Goal: Information Seeking & Learning: Compare options

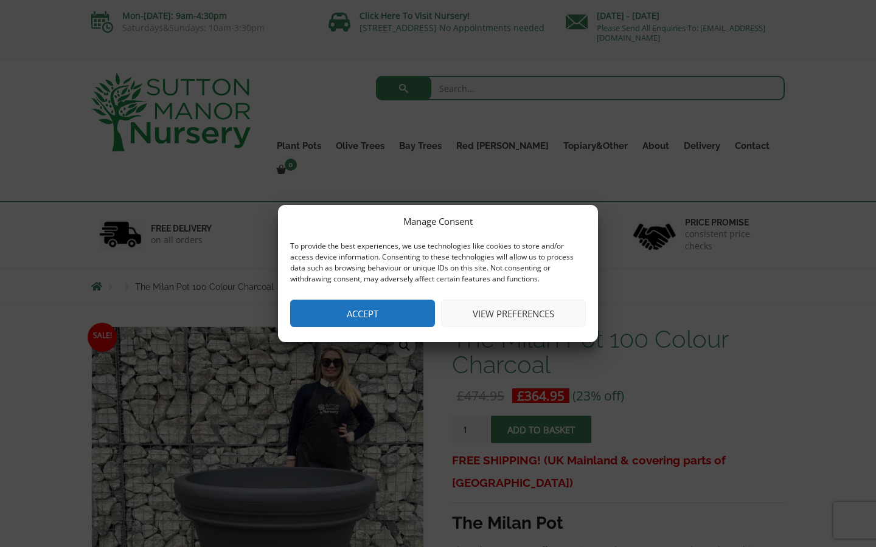
click at [392, 314] on button "Accept" at bounding box center [362, 313] width 145 height 27
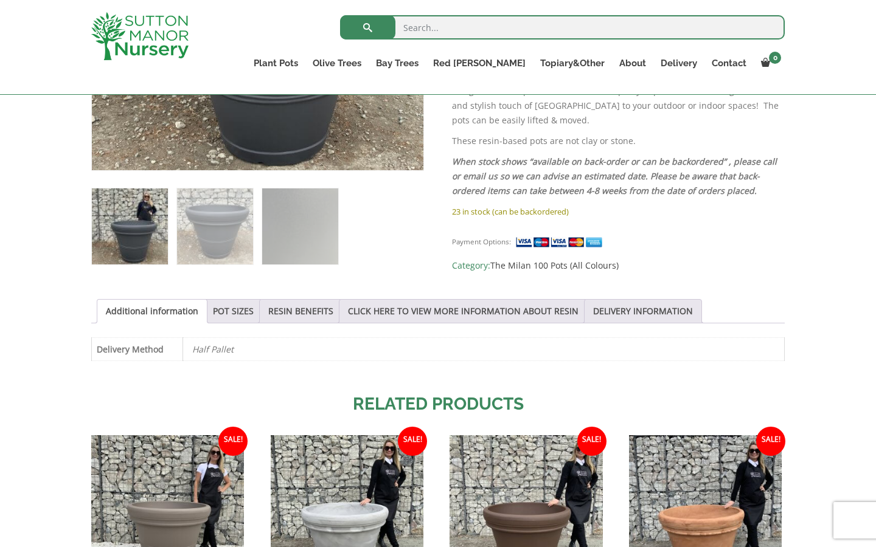
scroll to position [446, 0]
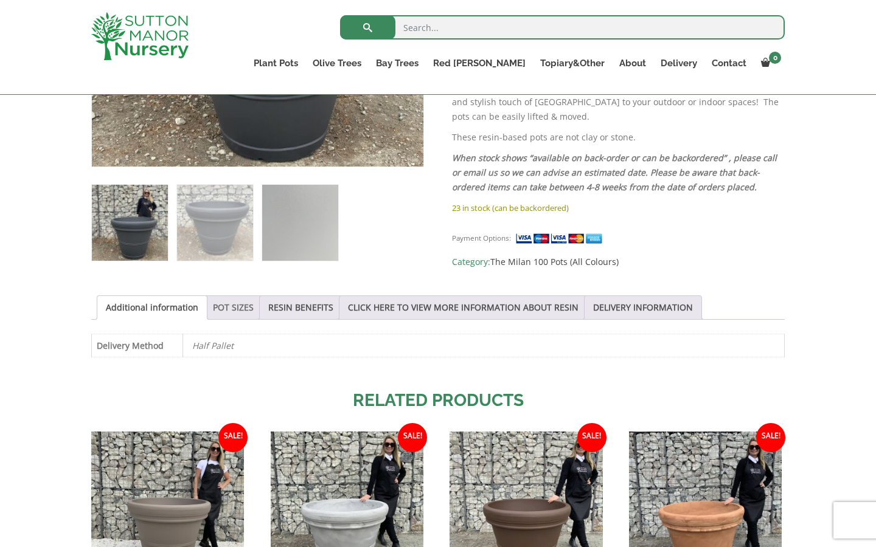
click at [238, 308] on link "POT SIZES" at bounding box center [233, 307] width 41 height 23
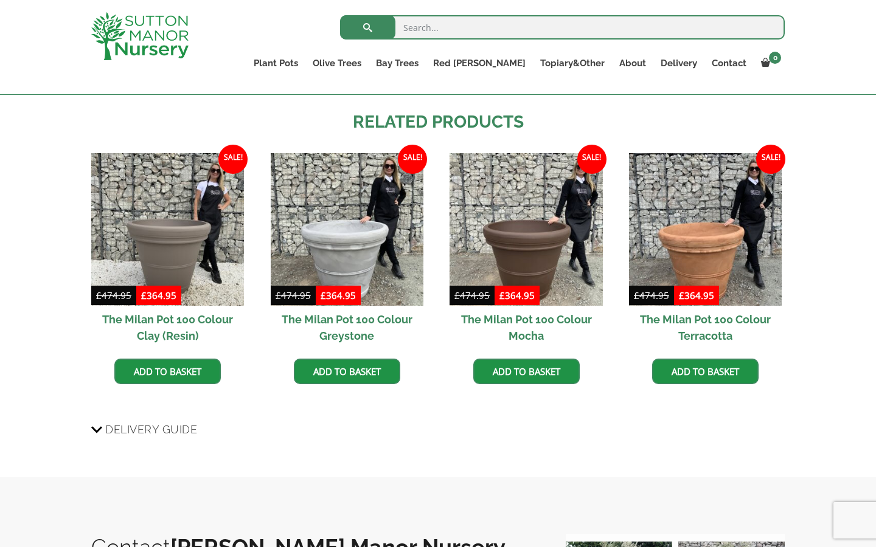
scroll to position [969, 0]
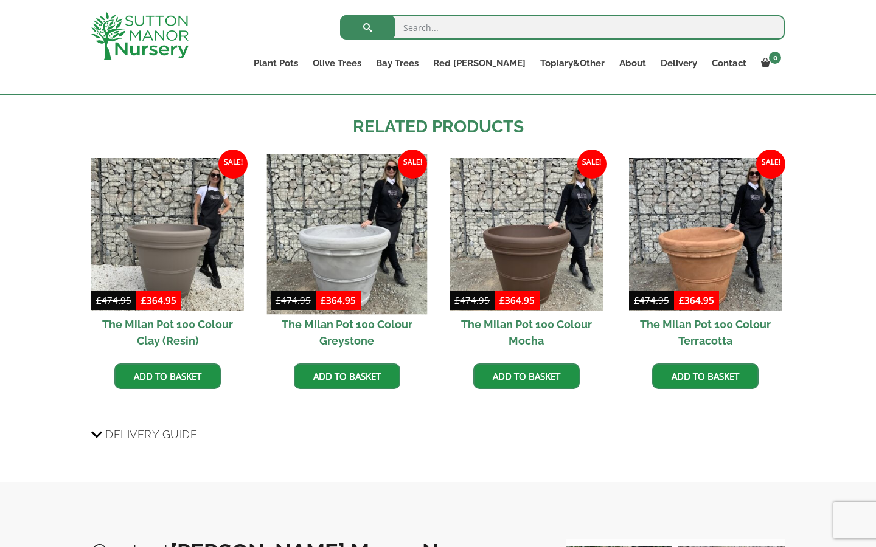
click at [345, 252] on img at bounding box center [346, 234] width 161 height 161
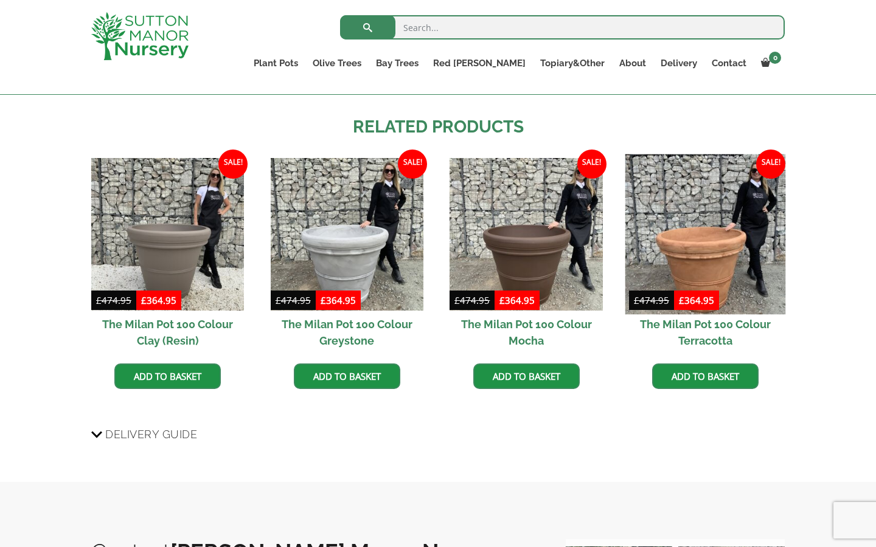
click at [684, 241] on img at bounding box center [705, 234] width 161 height 161
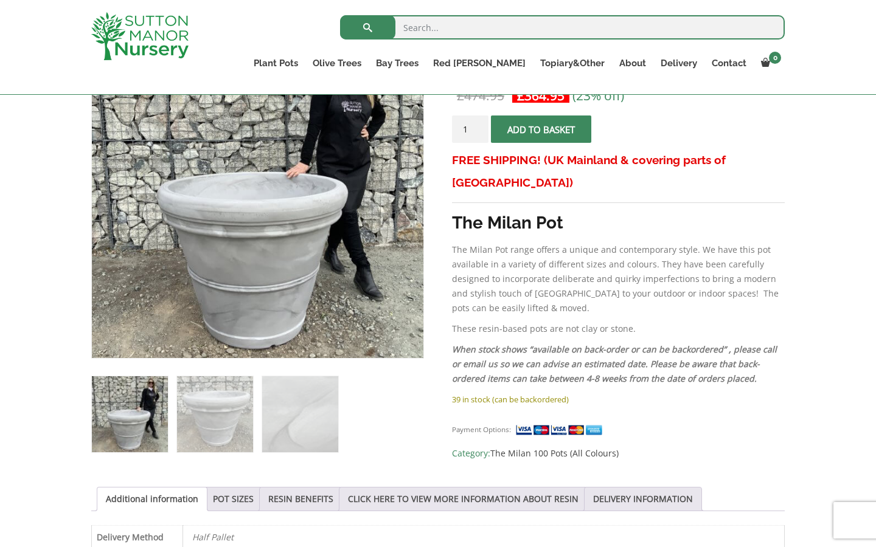
scroll to position [259, 0]
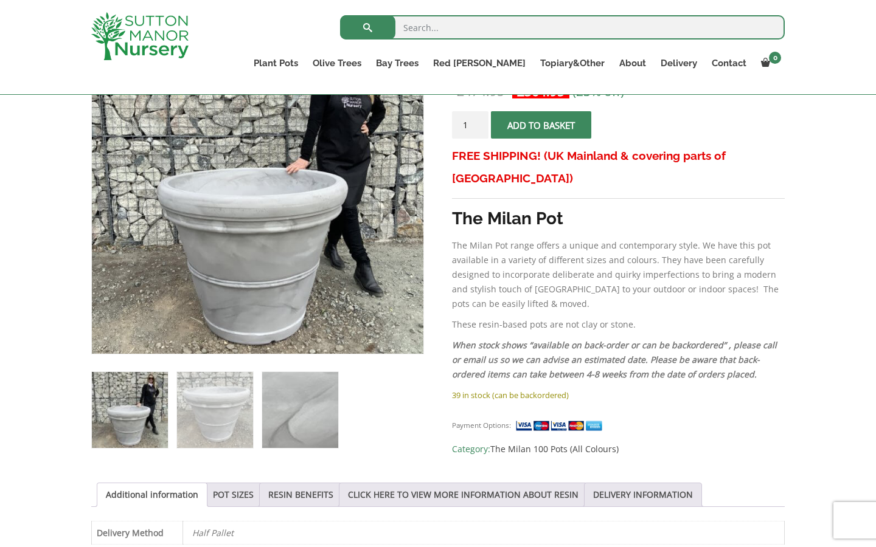
click at [297, 412] on img at bounding box center [300, 410] width 76 height 76
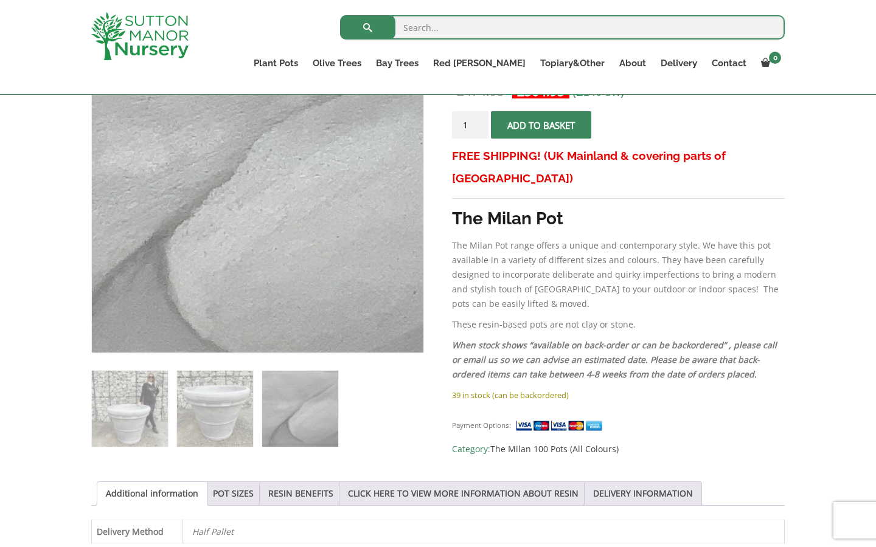
click at [313, 234] on img at bounding box center [237, 171] width 453 height 453
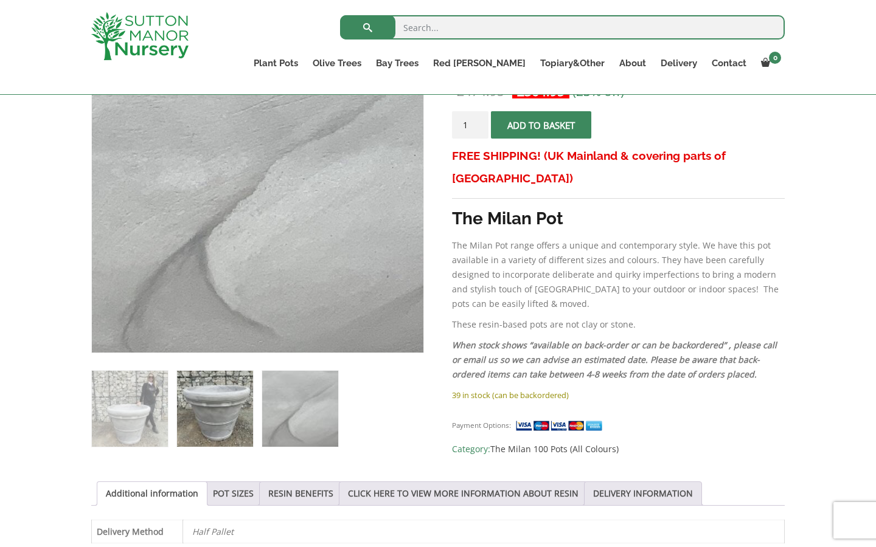
click at [226, 383] on img at bounding box center [215, 409] width 76 height 76
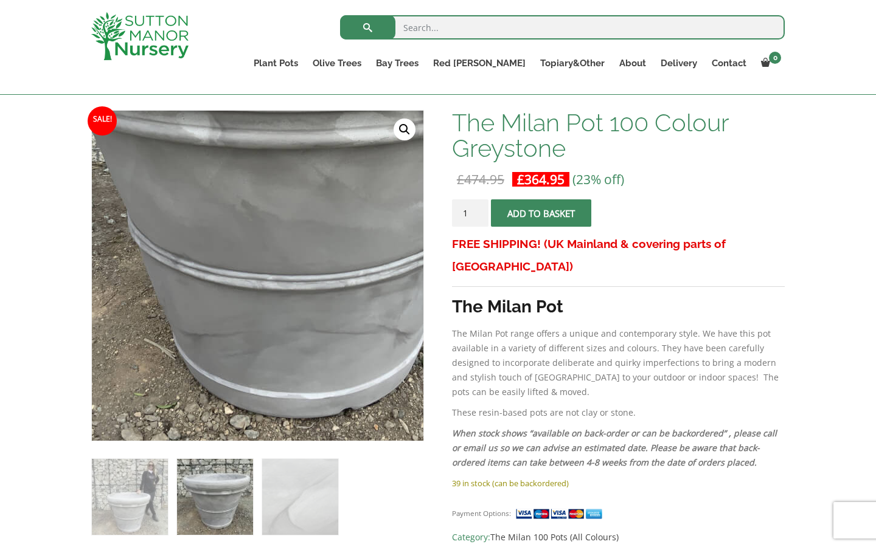
scroll to position [167, 0]
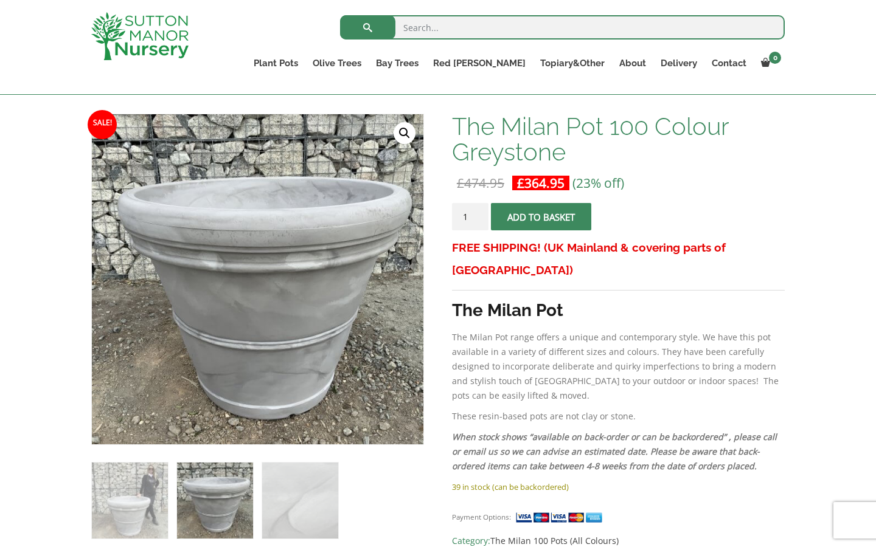
click at [406, 135] on link "🔍" at bounding box center [405, 133] width 22 height 22
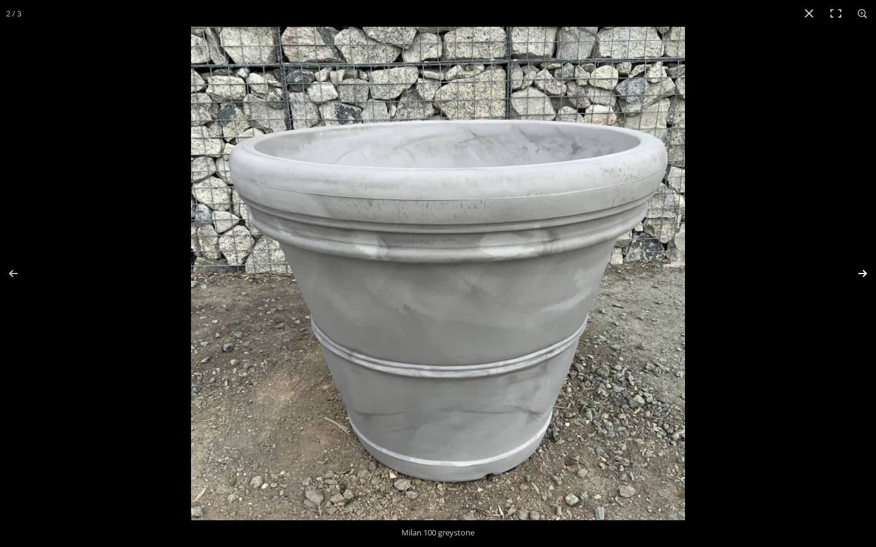
click at [864, 271] on button "Next (arrow right)" at bounding box center [854, 273] width 43 height 61
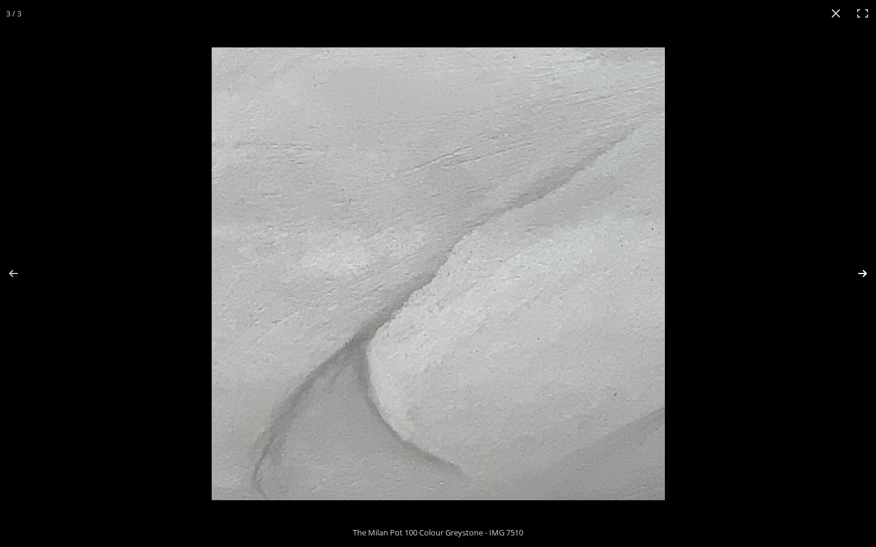
click at [864, 271] on button "Next (arrow right)" at bounding box center [854, 273] width 43 height 61
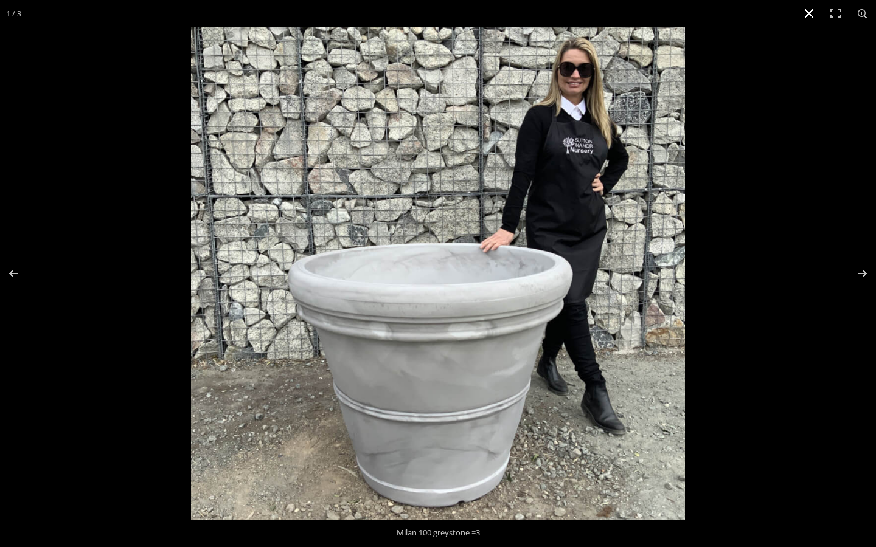
click at [809, 13] on button "Close (Esc)" at bounding box center [809, 13] width 27 height 27
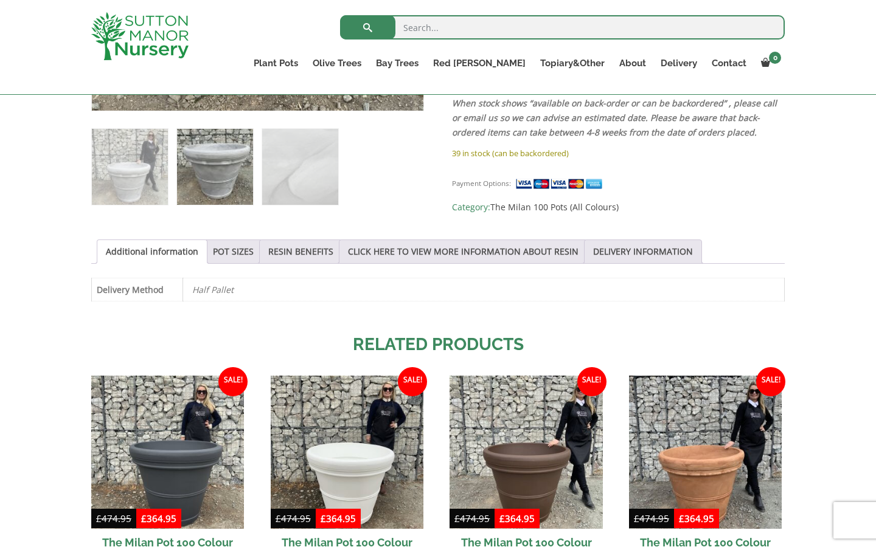
scroll to position [503, 0]
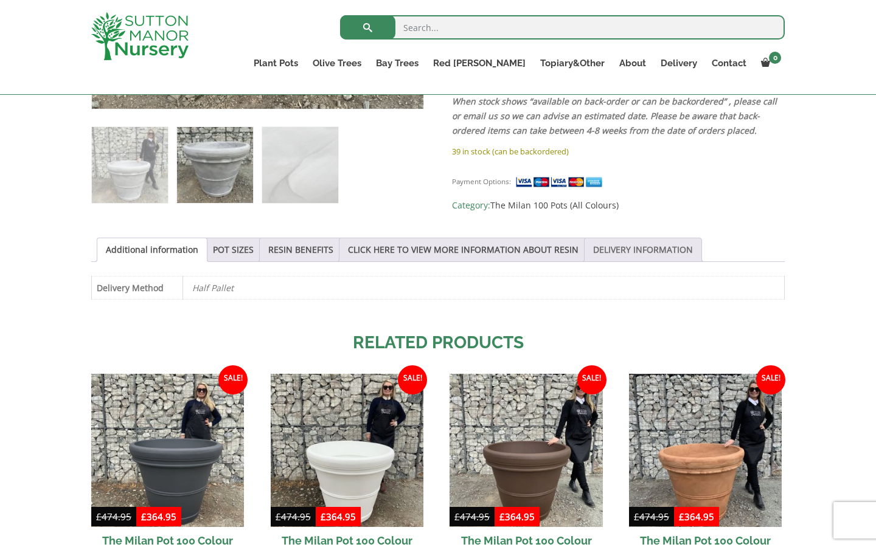
click at [639, 251] on link "DELIVERY INFORMATION" at bounding box center [643, 249] width 100 height 23
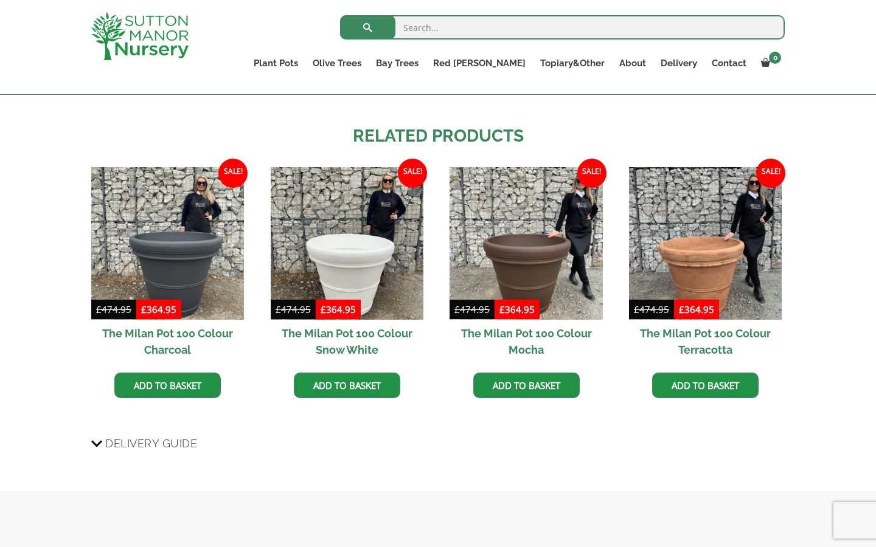
scroll to position [824, 0]
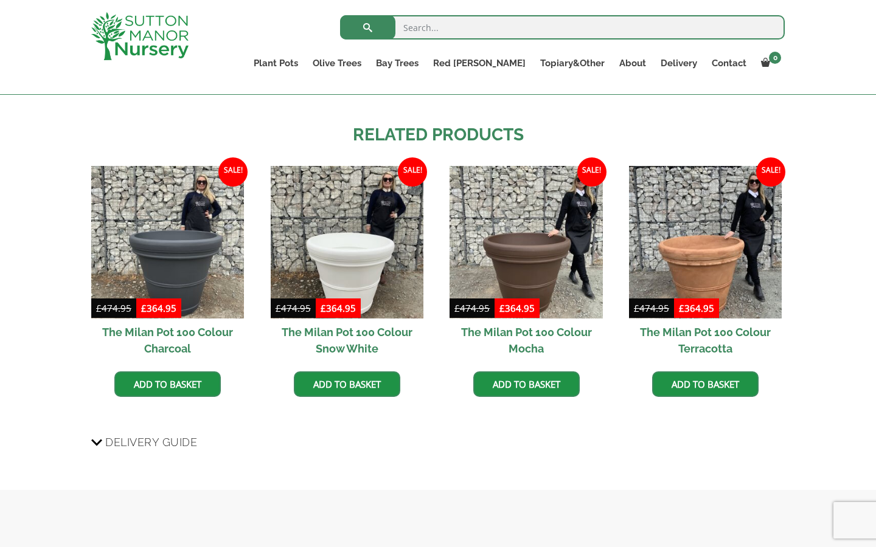
click at [126, 443] on span "Delivery Guide" at bounding box center [151, 442] width 92 height 23
click at [0, 0] on input "Delivery Guide" at bounding box center [0, 0] width 0 height 0
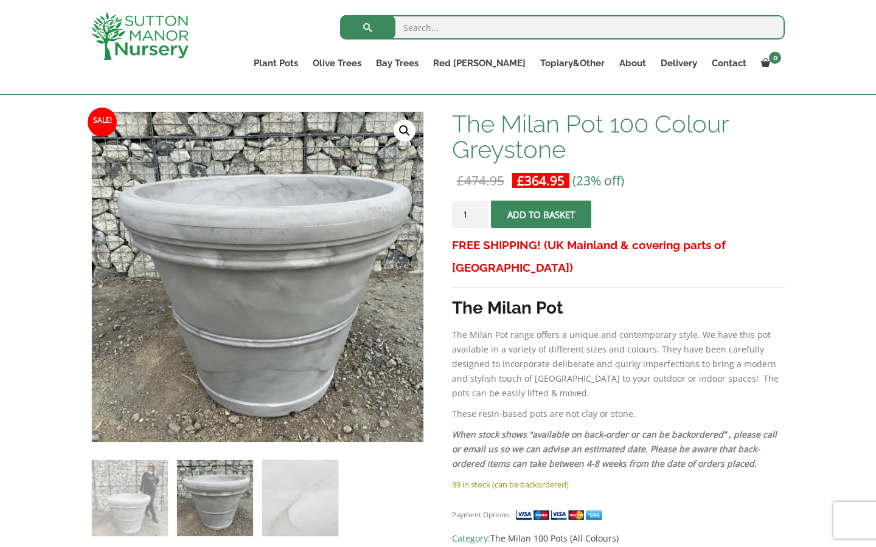
scroll to position [181, 0]
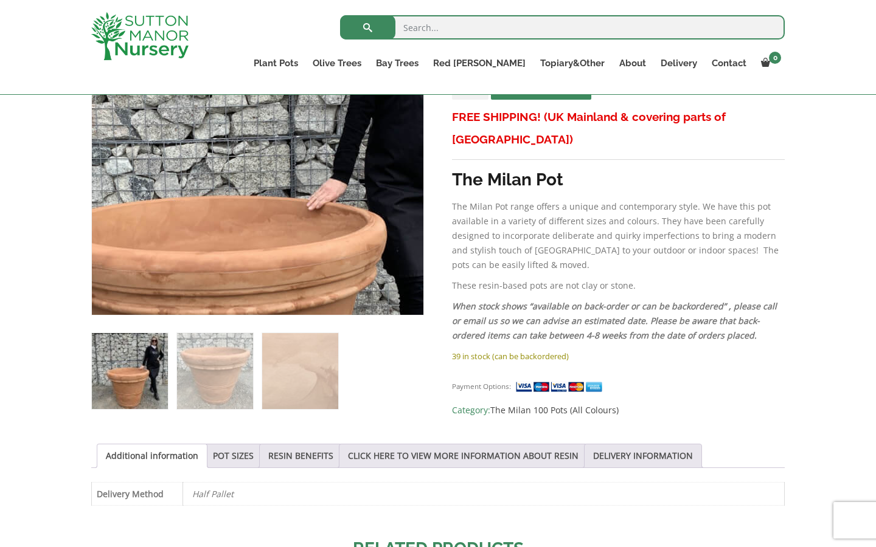
scroll to position [299, 0]
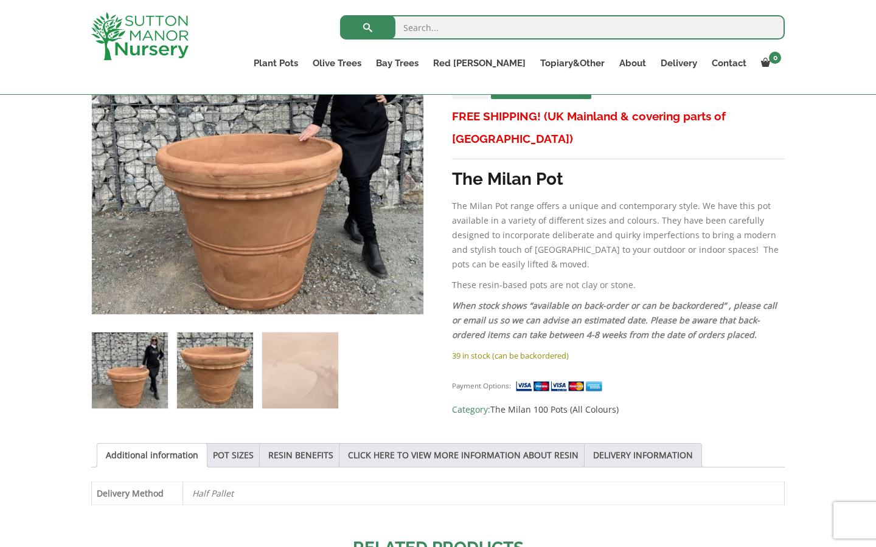
click at [217, 377] on img at bounding box center [215, 371] width 76 height 76
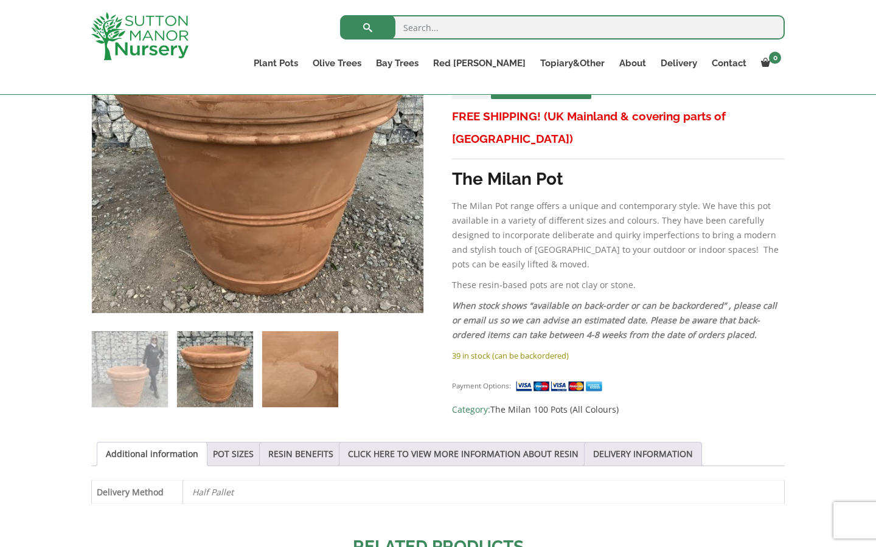
click at [284, 364] on img at bounding box center [300, 370] width 76 height 76
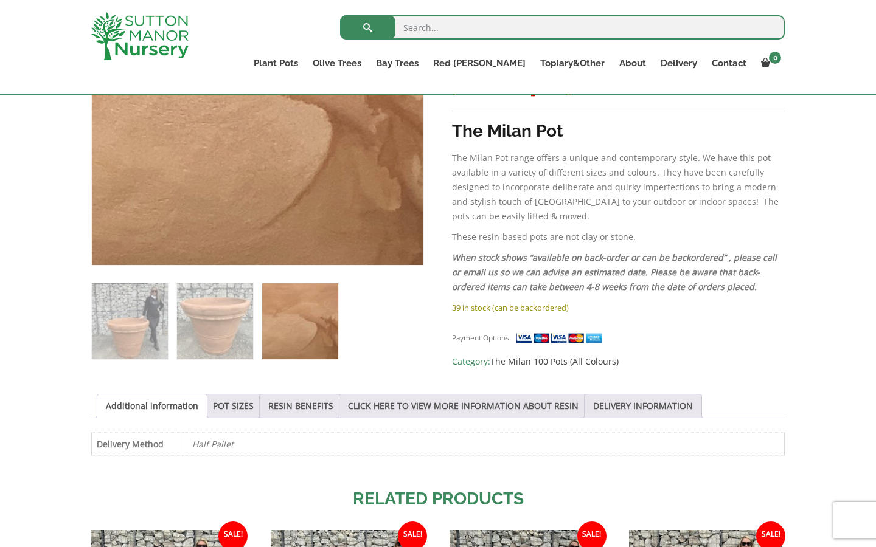
scroll to position [355, 0]
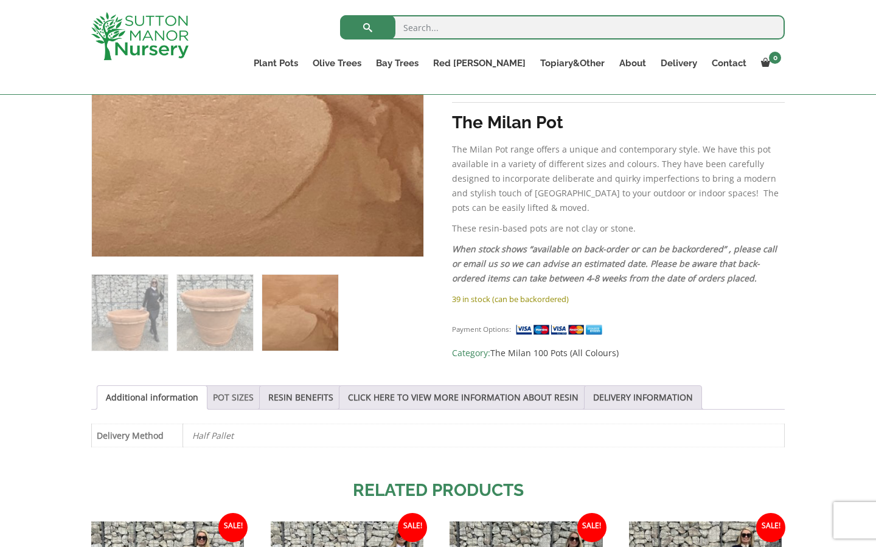
click at [235, 395] on link "POT SIZES" at bounding box center [233, 397] width 41 height 23
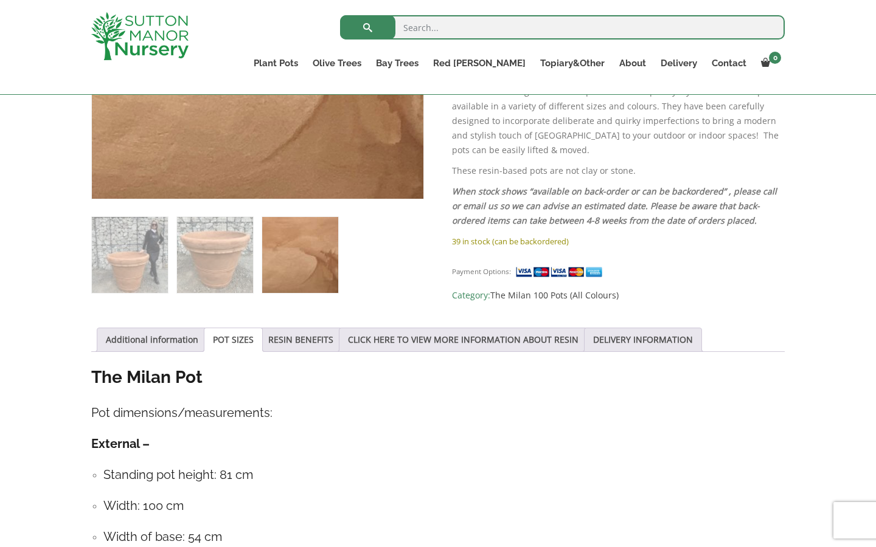
scroll to position [937, 0]
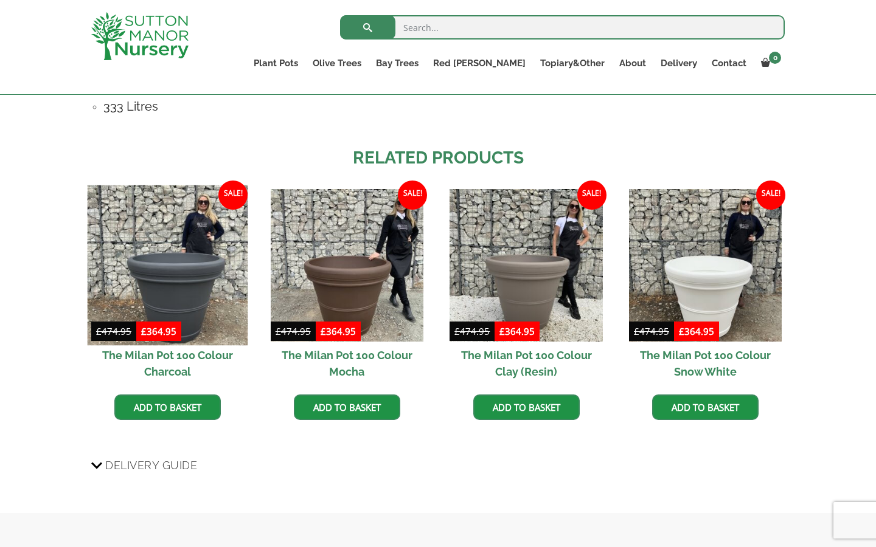
click at [207, 273] on img at bounding box center [168, 265] width 161 height 161
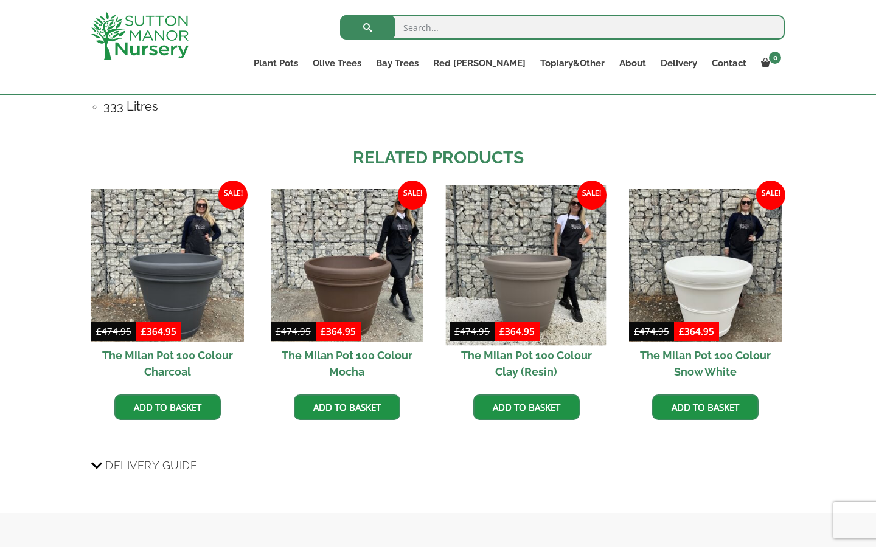
click at [529, 263] on img at bounding box center [526, 265] width 161 height 161
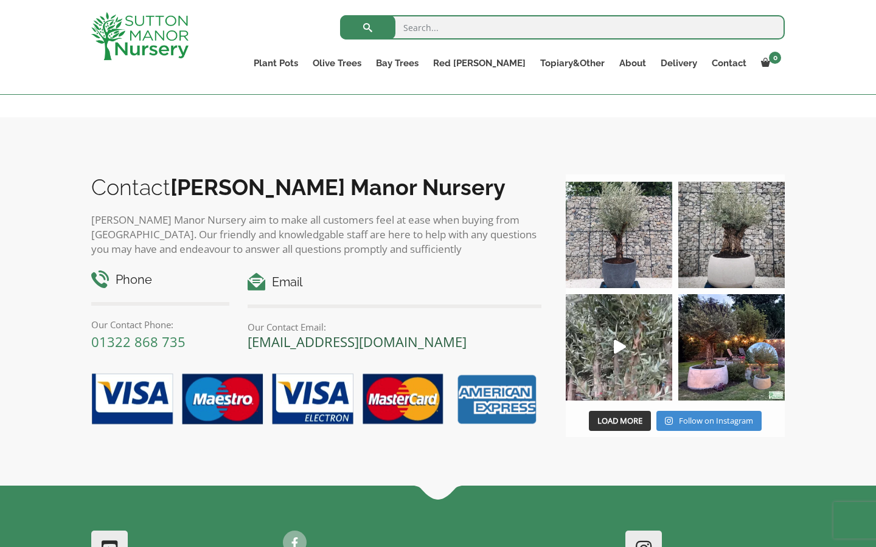
scroll to position [1306, 0]
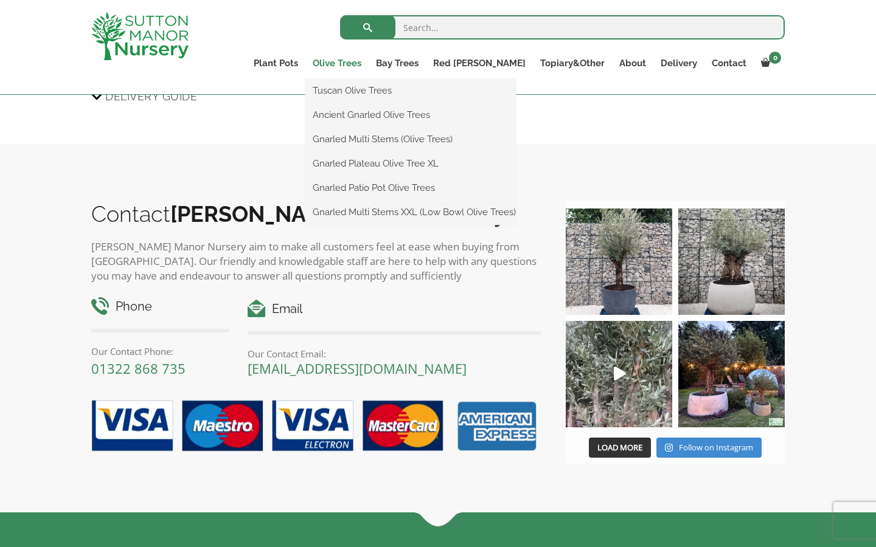
click at [369, 63] on link "Olive Trees" at bounding box center [336, 63] width 63 height 17
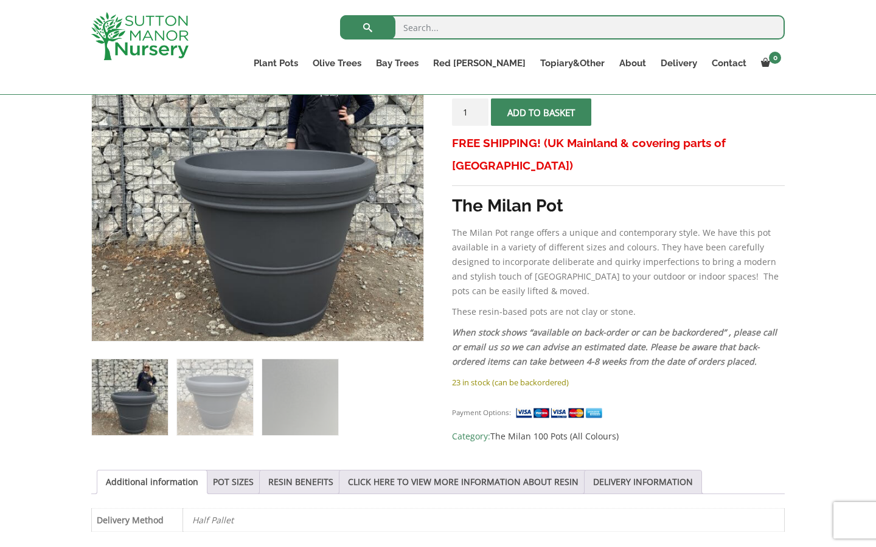
scroll to position [279, 0]
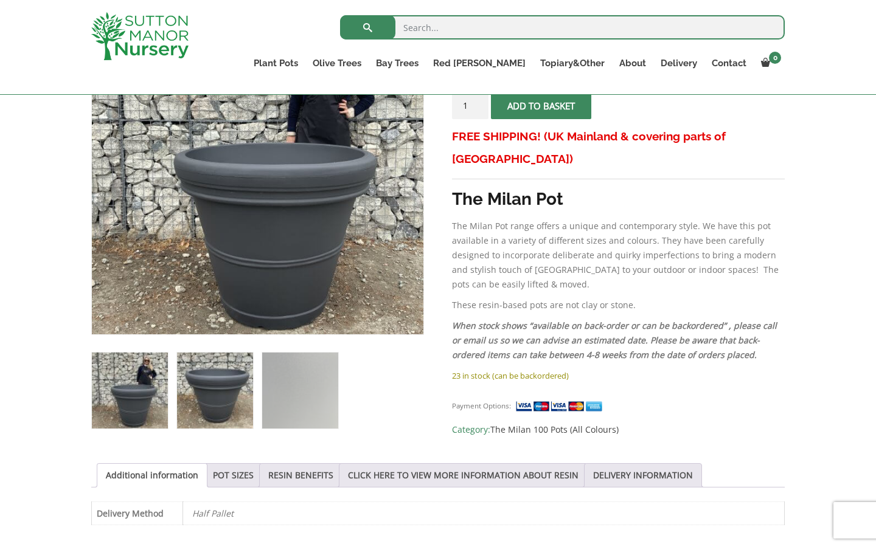
click at [224, 369] on img at bounding box center [215, 391] width 76 height 76
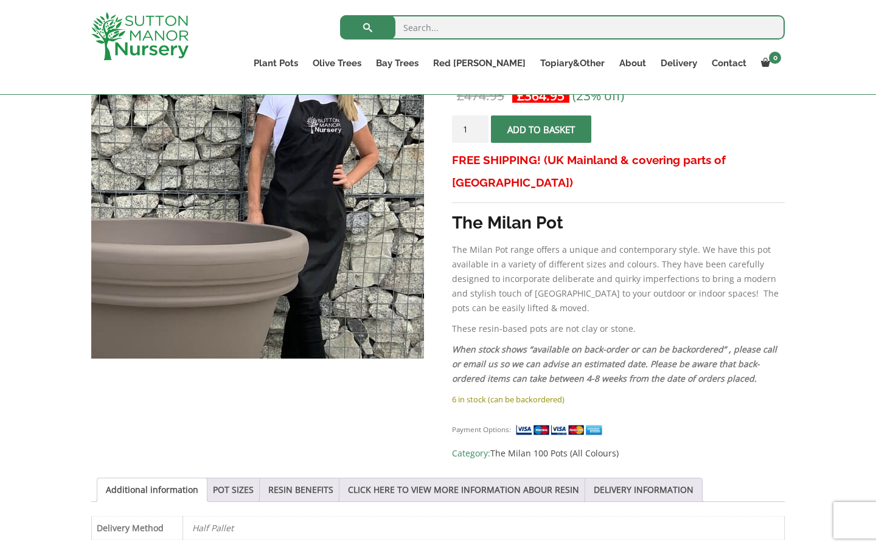
scroll to position [255, 0]
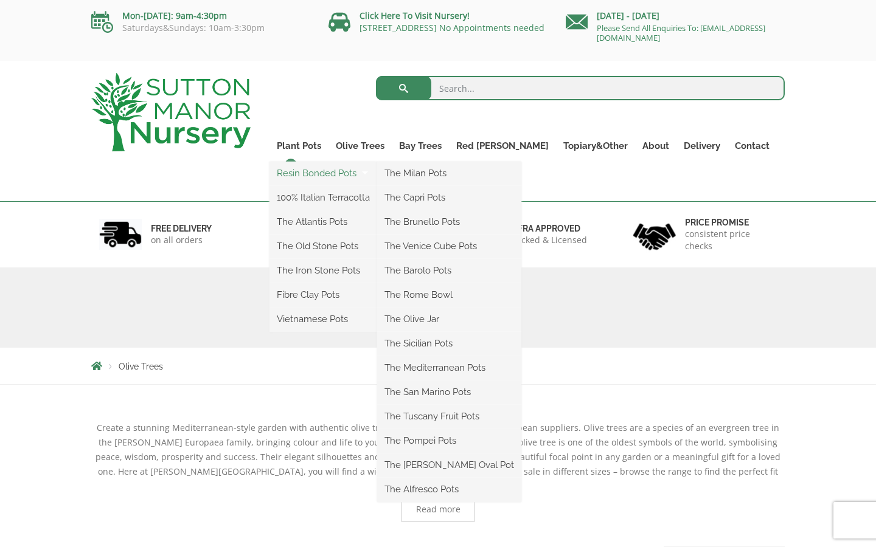
click at [333, 173] on link "Resin Bonded Pots" at bounding box center [323, 173] width 108 height 18
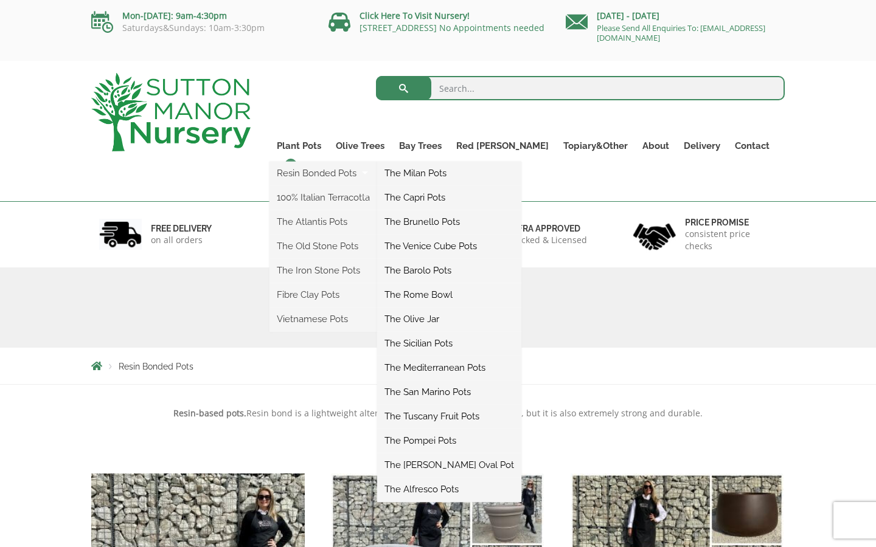
click at [436, 170] on link "The Milan Pots" at bounding box center [449, 173] width 144 height 18
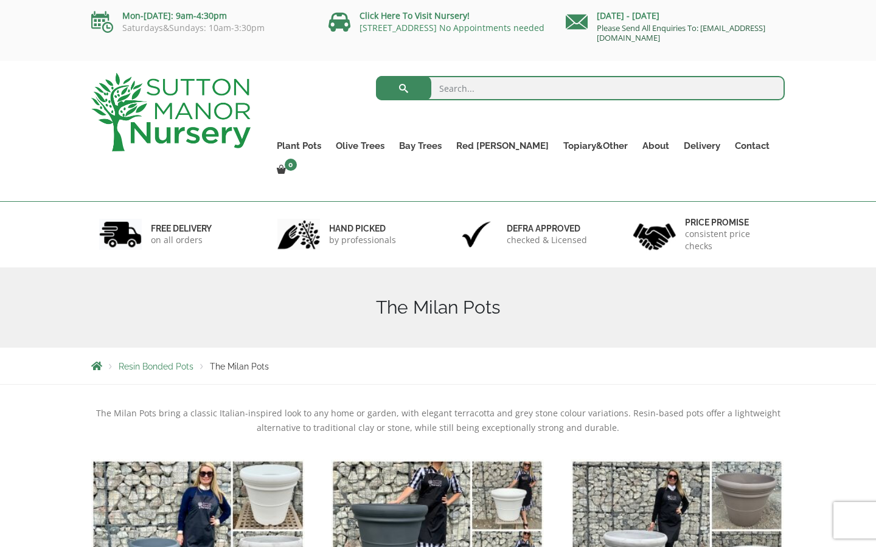
click at [629, 32] on link "Please Send All Enquiries To: [EMAIL_ADDRESS][DOMAIN_NAME]" at bounding box center [681, 33] width 168 height 21
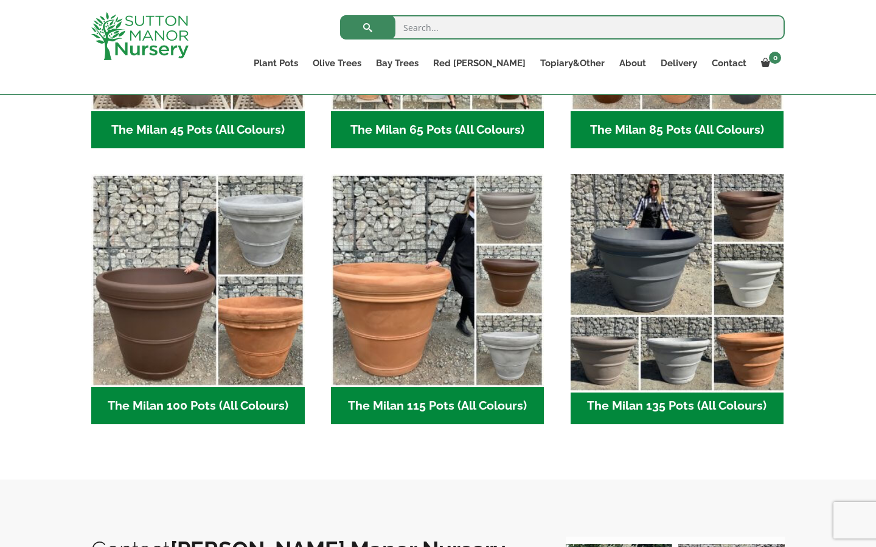
scroll to position [513, 0]
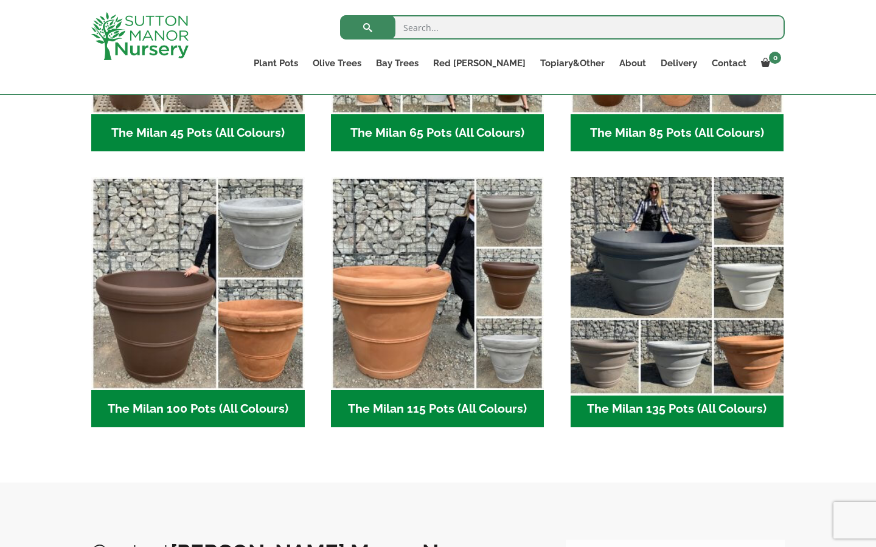
click at [630, 269] on img "Visit product category The Milan 135 Pots (All Colours)" at bounding box center [677, 284] width 224 height 224
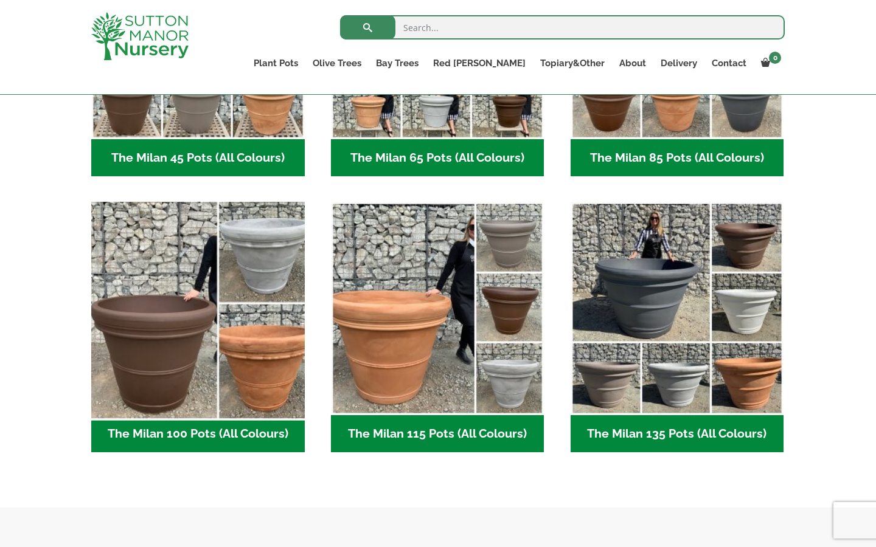
scroll to position [484, 0]
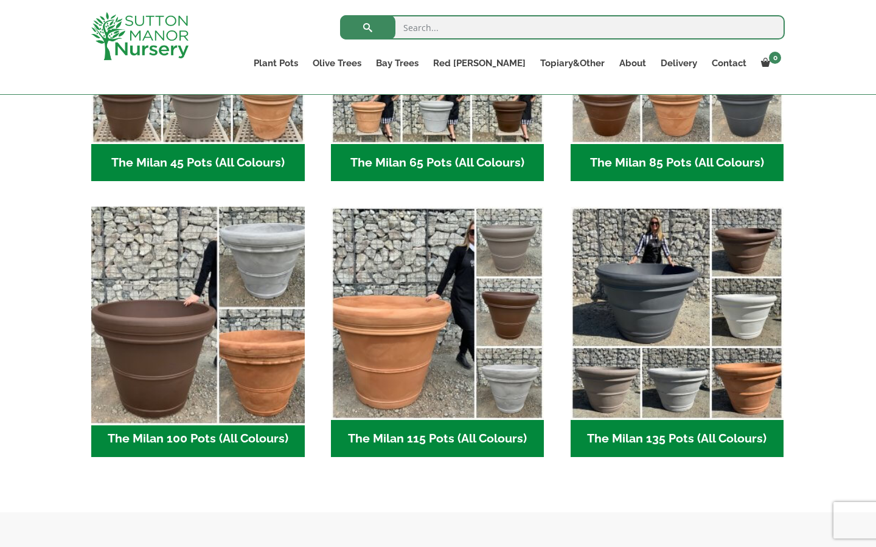
click at [230, 287] on img "Visit product category The Milan 100 Pots (All Colours)" at bounding box center [198, 314] width 224 height 224
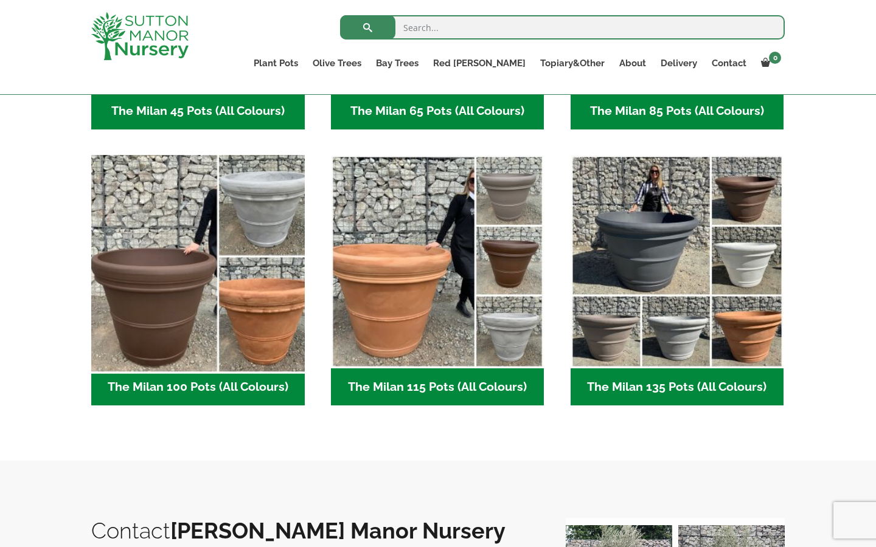
scroll to position [536, 0]
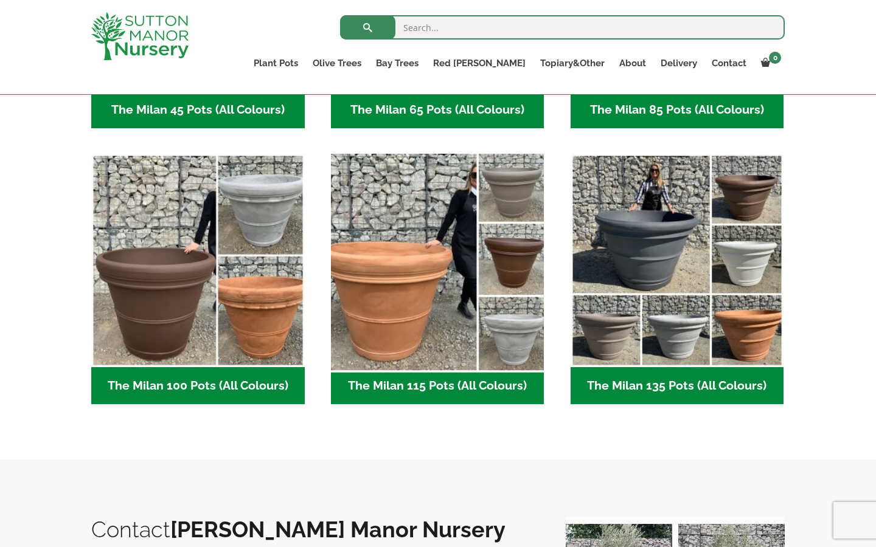
click at [421, 303] on img "Visit product category The Milan 115 Pots (All Colours)" at bounding box center [437, 261] width 224 height 224
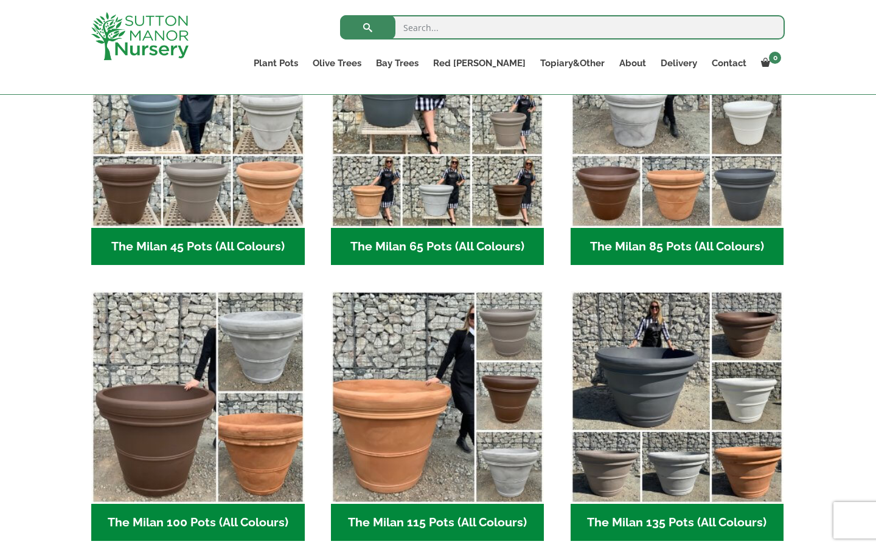
scroll to position [397, 0]
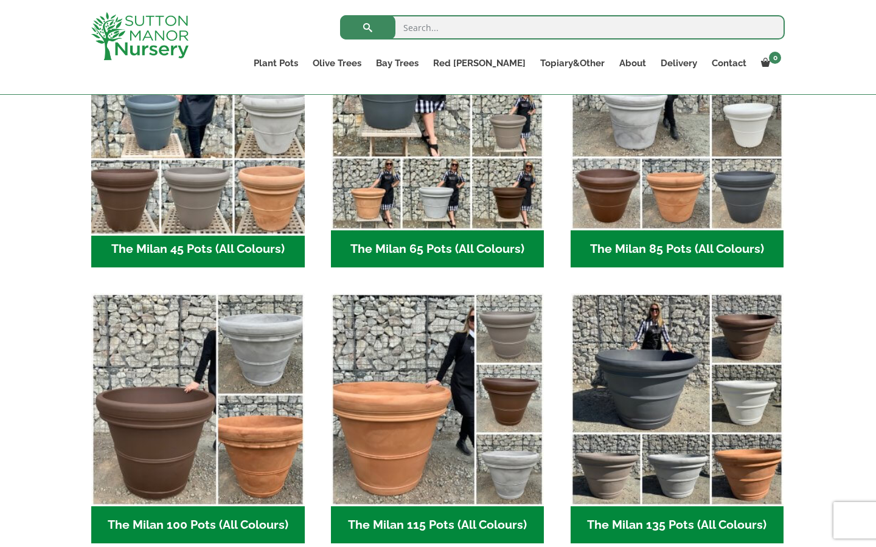
click at [218, 151] on img "Visit product category The Milan 45 Pots (All Colours)" at bounding box center [198, 124] width 224 height 224
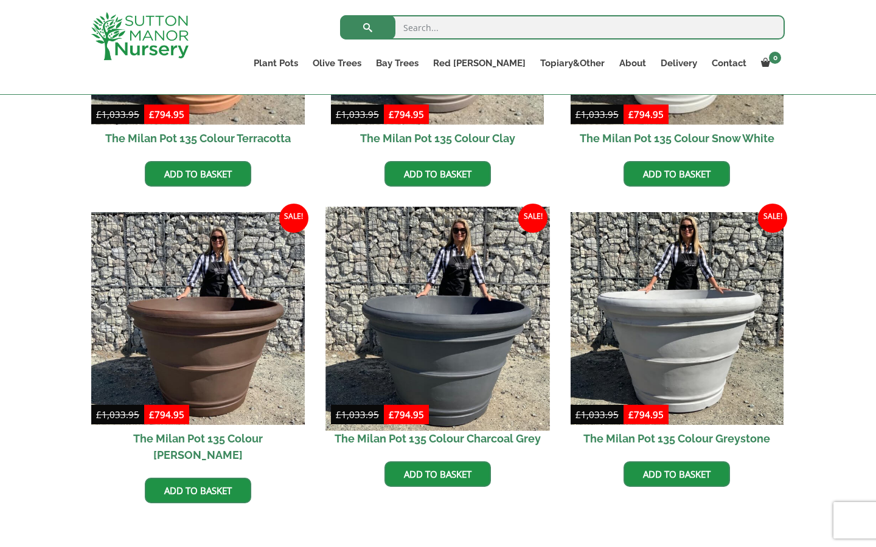
scroll to position [496, 0]
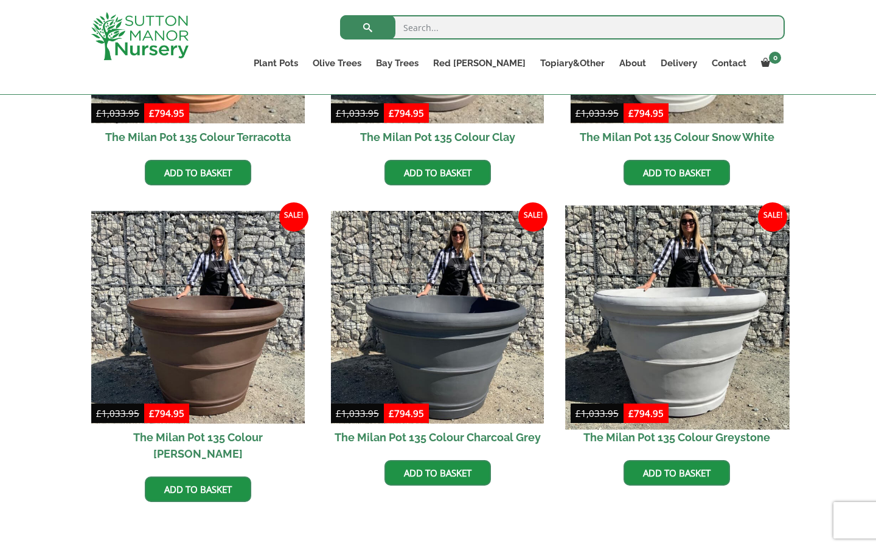
click at [688, 323] on img at bounding box center [677, 318] width 224 height 224
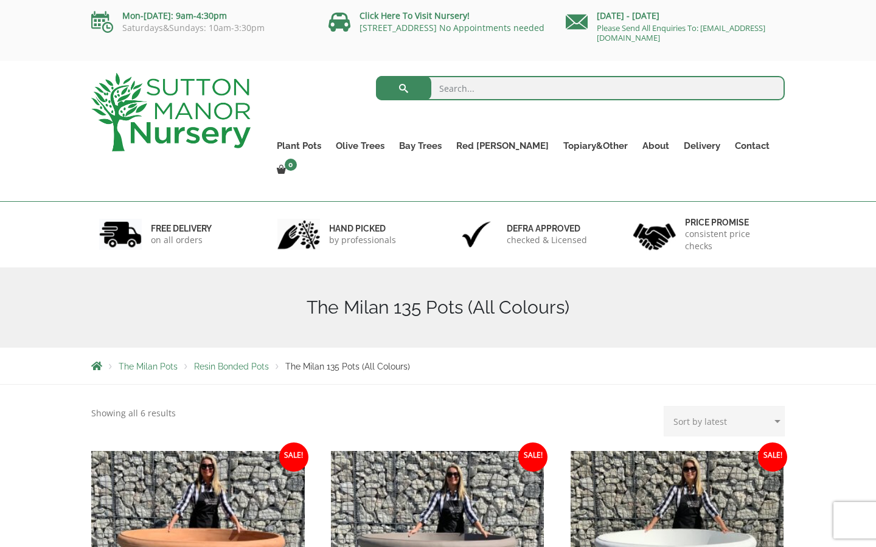
scroll to position [0, 0]
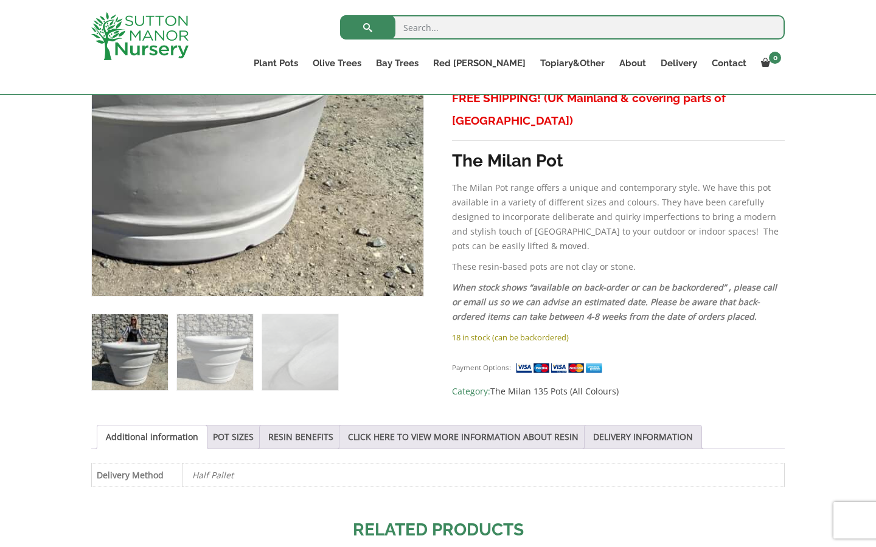
scroll to position [318, 0]
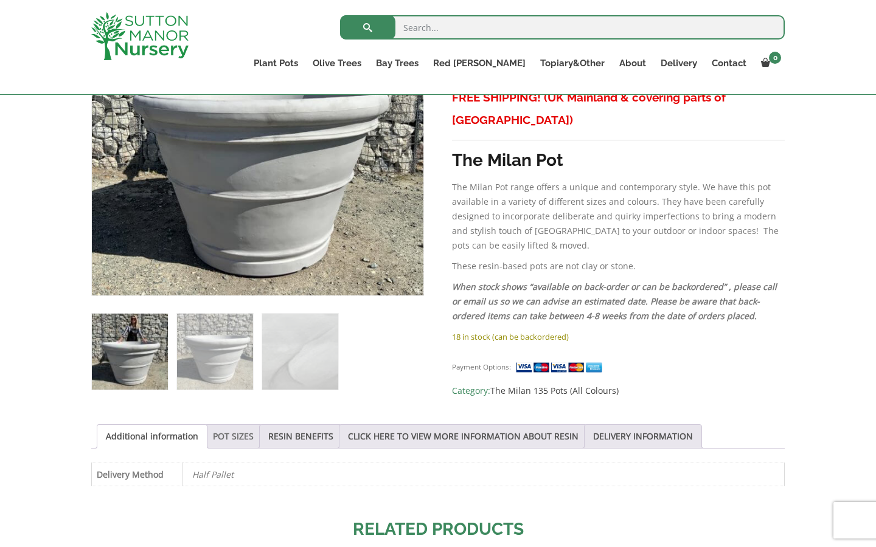
click at [236, 436] on link "POT SIZES" at bounding box center [233, 436] width 41 height 23
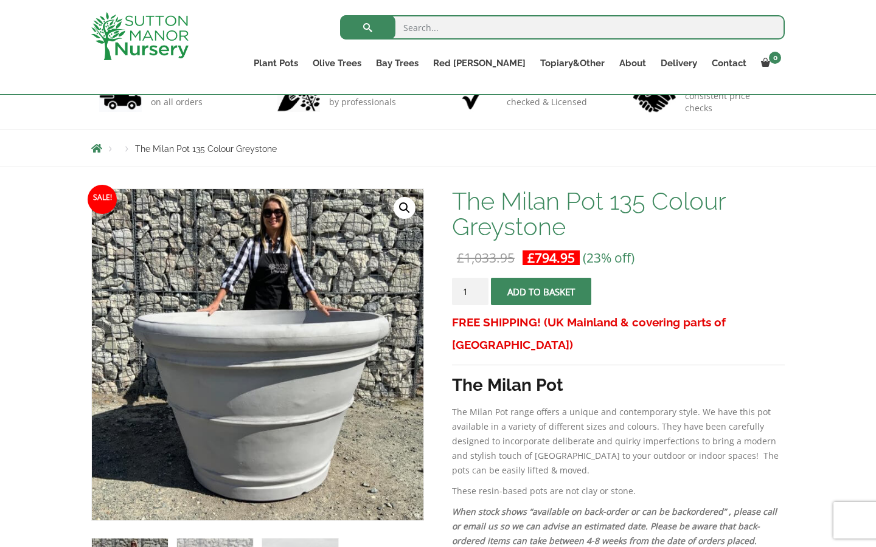
scroll to position [78, 0]
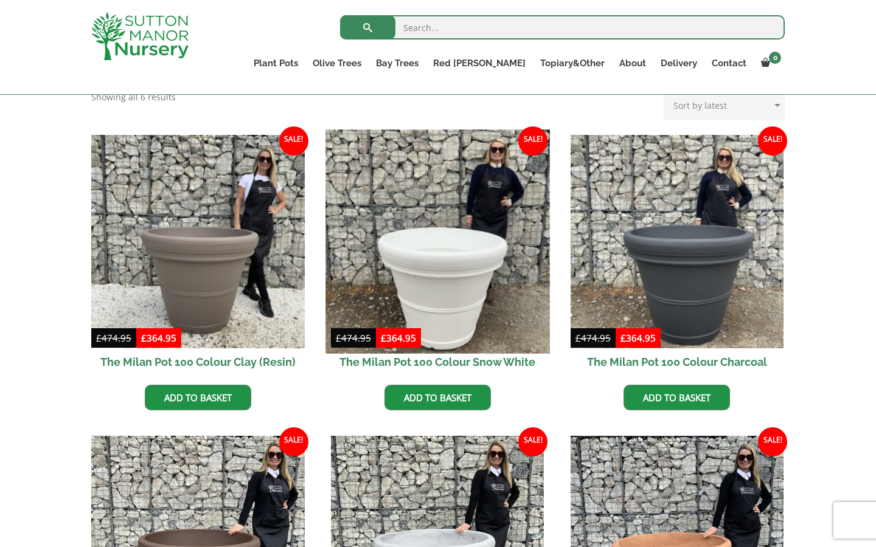
scroll to position [245, 0]
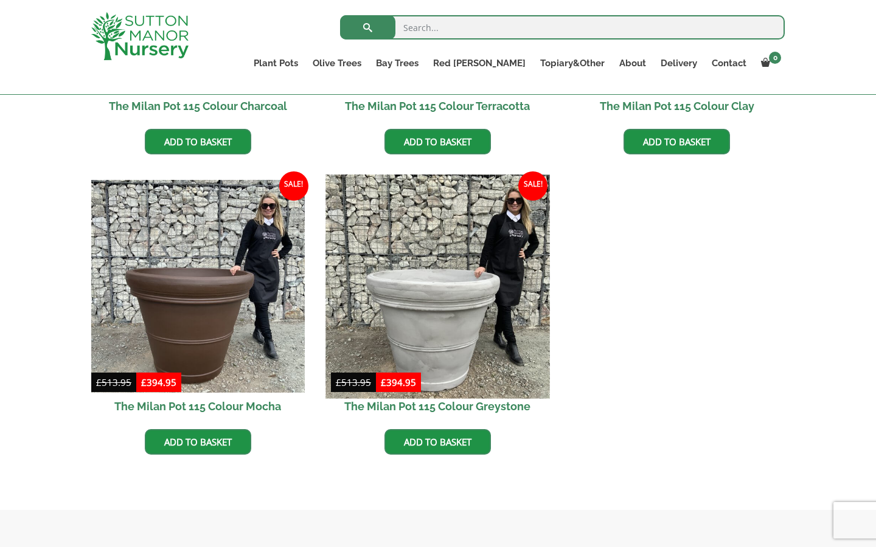
scroll to position [530, 0]
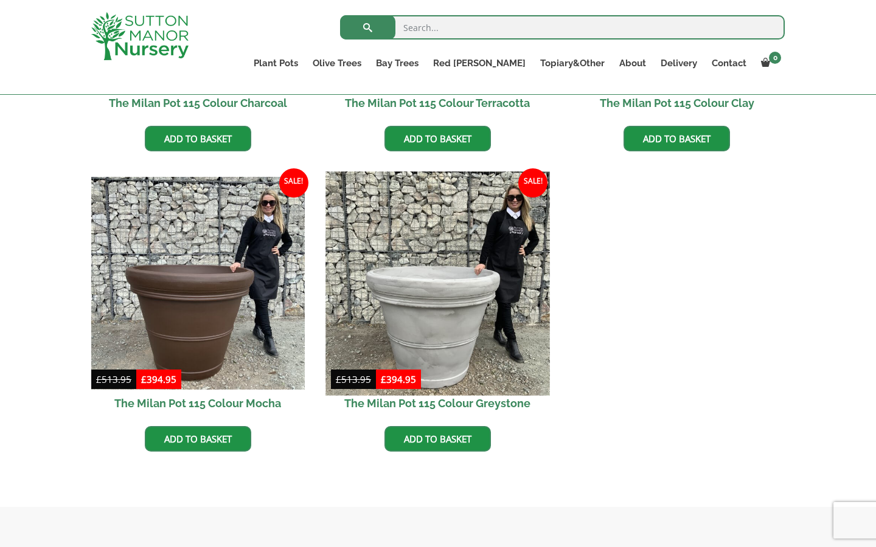
click at [426, 311] on img at bounding box center [437, 284] width 224 height 224
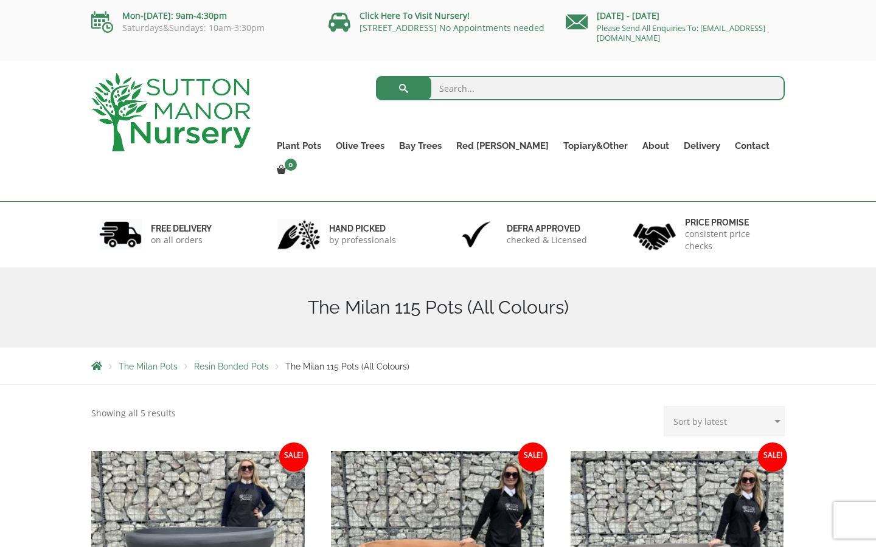
scroll to position [0, 0]
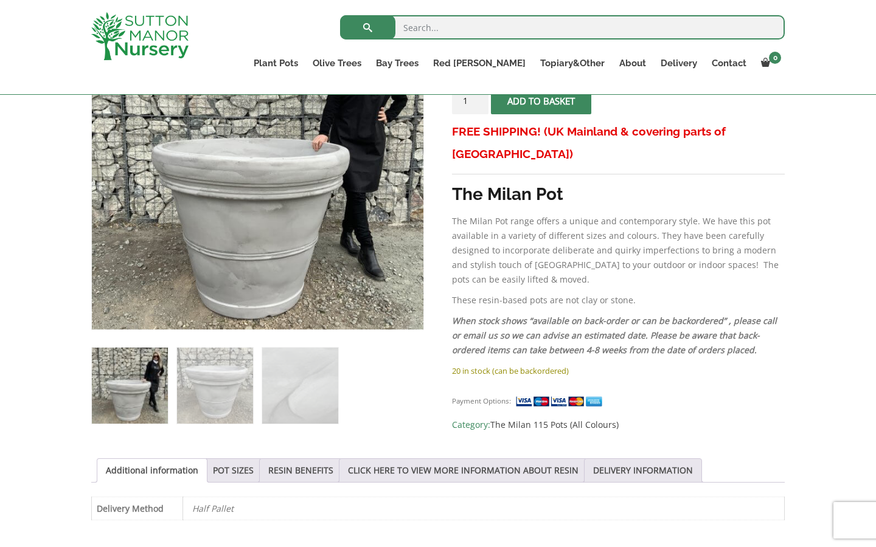
scroll to position [262, 0]
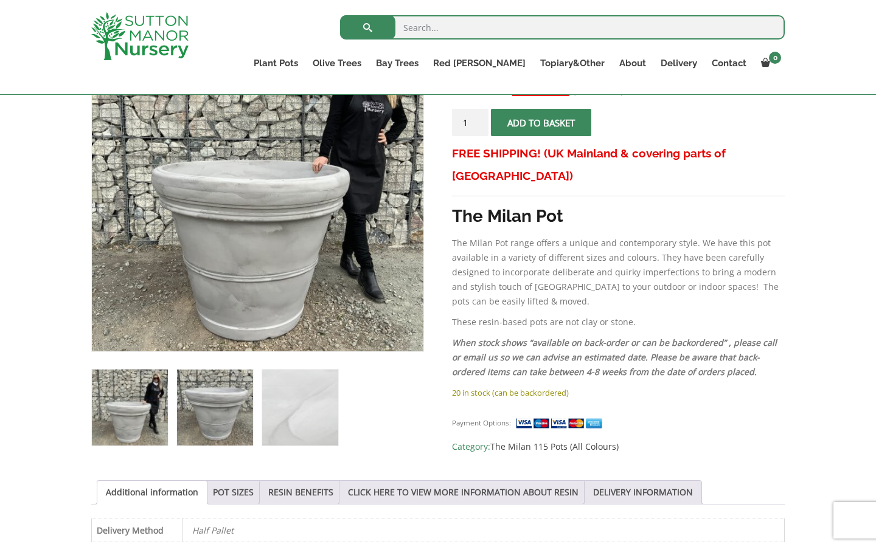
click at [217, 398] on img at bounding box center [215, 408] width 76 height 76
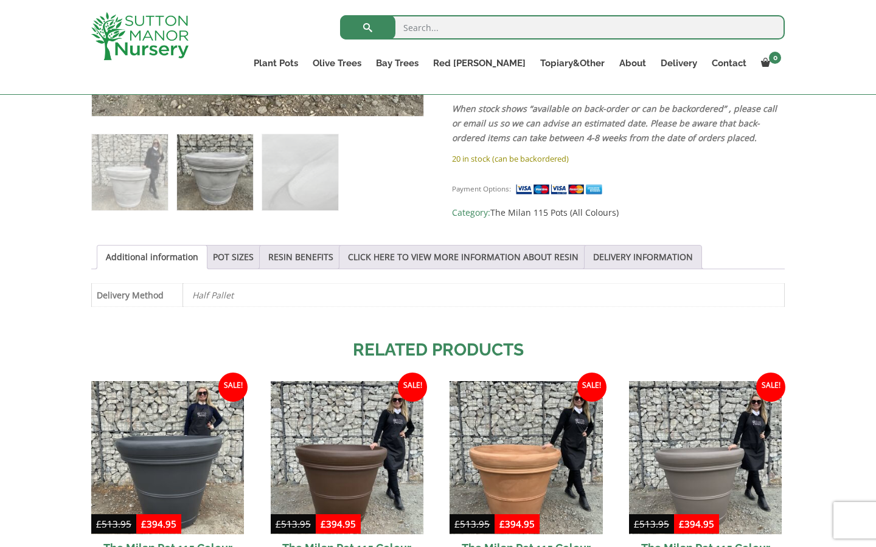
scroll to position [506, 0]
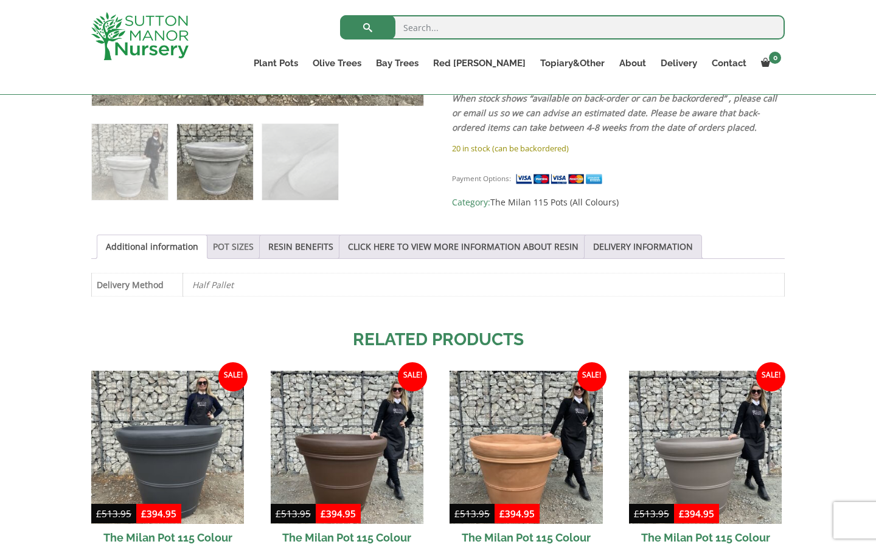
click at [238, 244] on link "POT SIZES" at bounding box center [233, 246] width 41 height 23
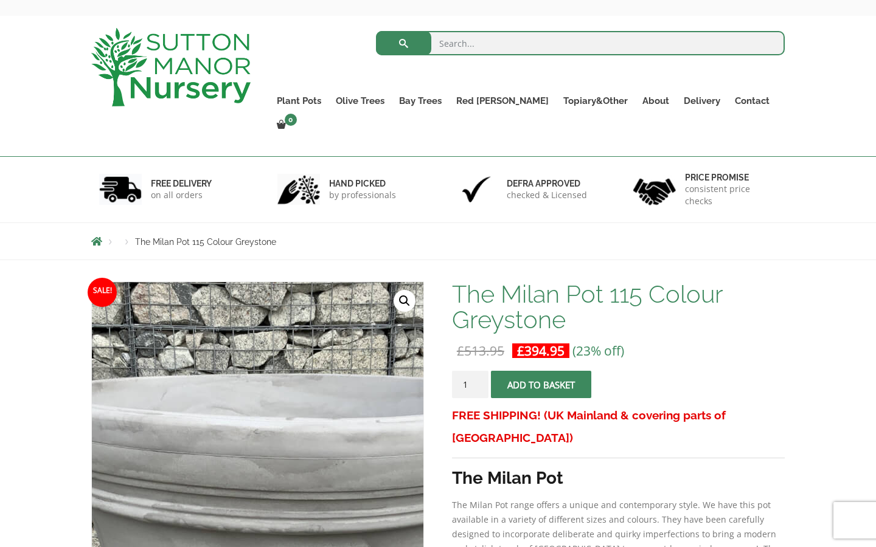
scroll to position [43, 0]
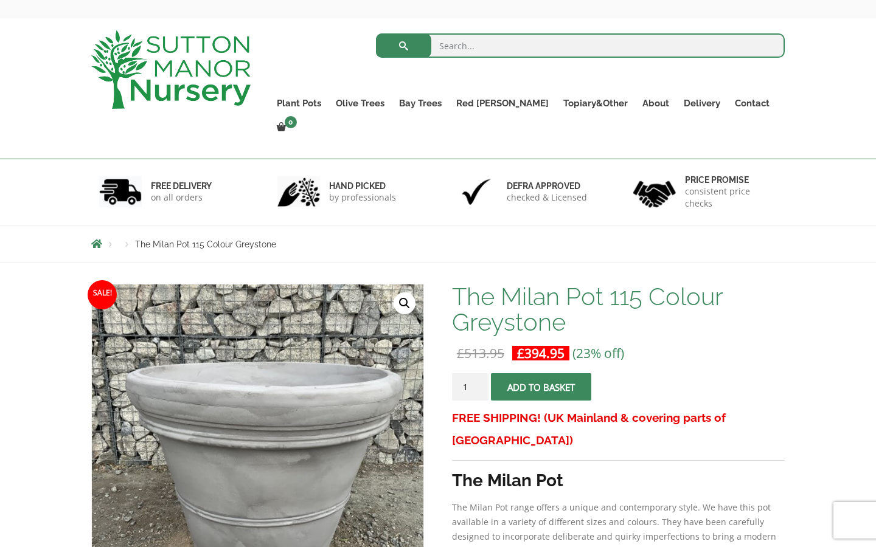
click at [405, 293] on link "🔍" at bounding box center [405, 304] width 22 height 22
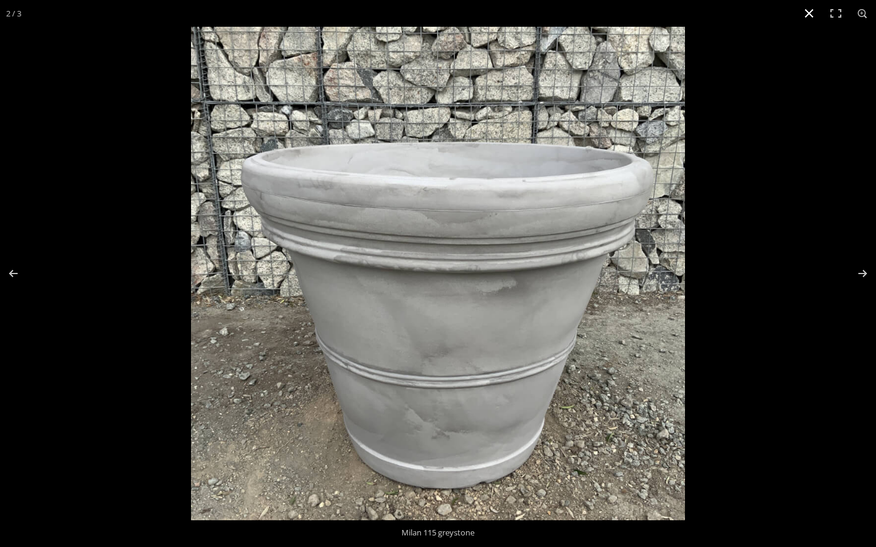
click at [808, 13] on button "Close (Esc)" at bounding box center [809, 13] width 27 height 27
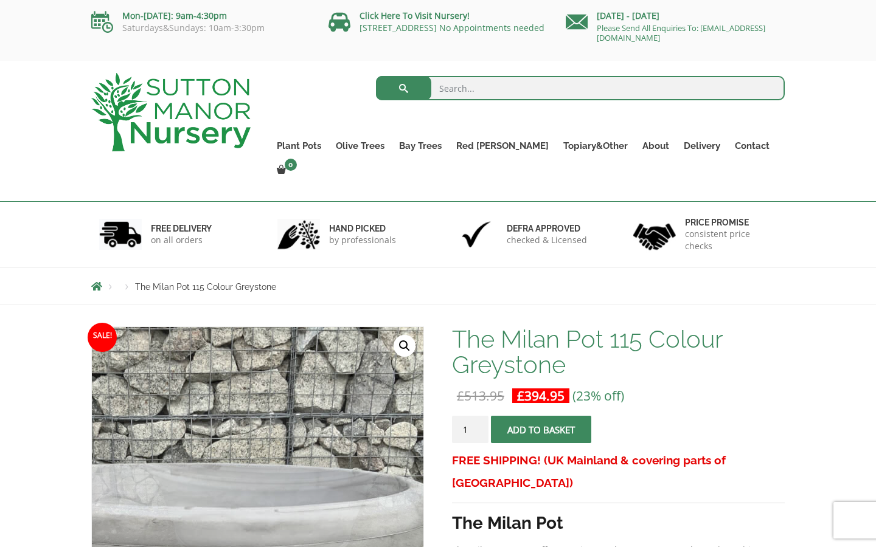
scroll to position [0, 0]
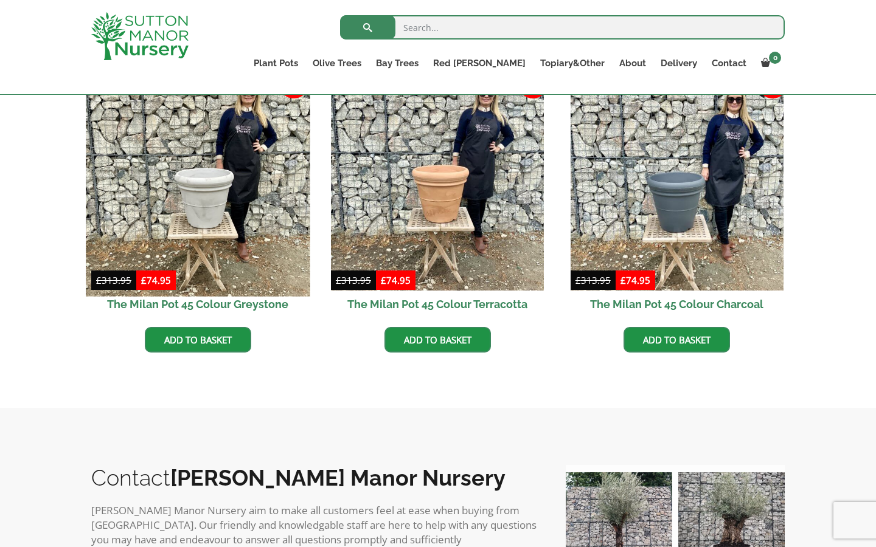
scroll to position [633, 0]
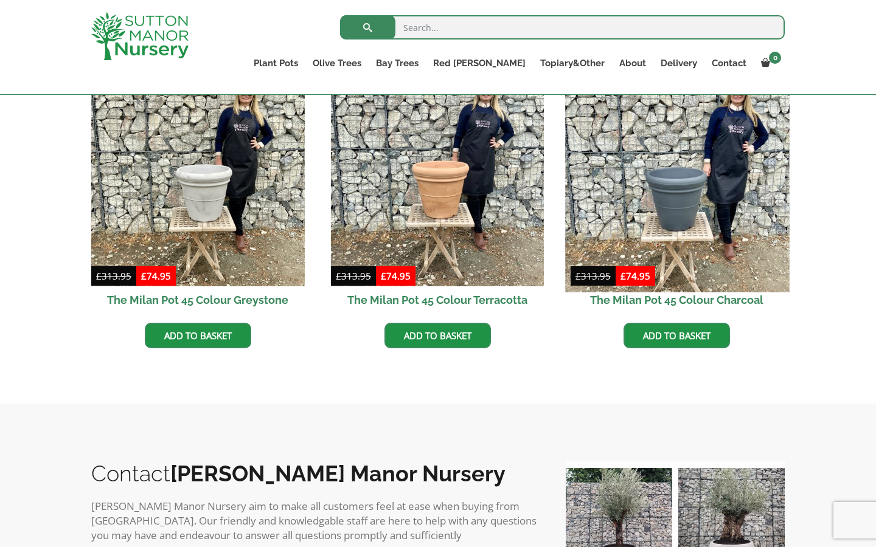
click at [617, 195] on img at bounding box center [677, 180] width 224 height 224
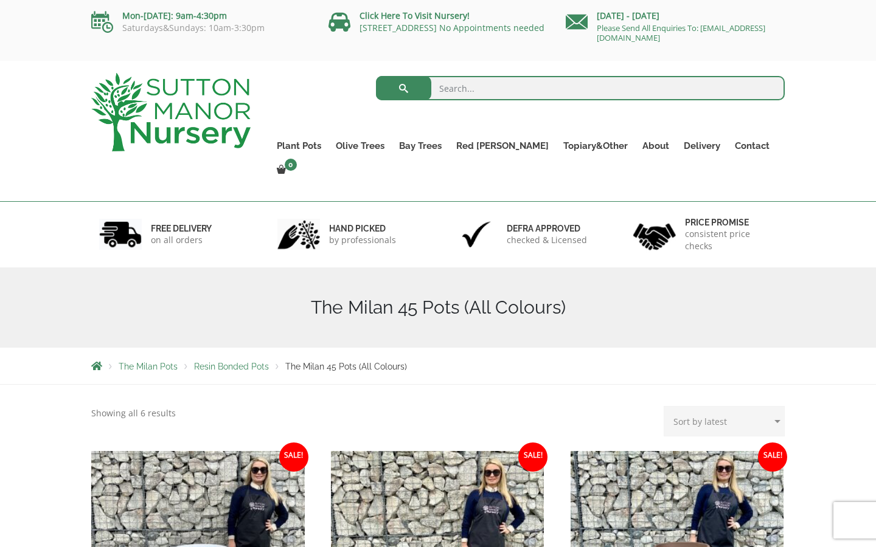
scroll to position [0, 0]
click at [424, 26] on link "[STREET_ADDRESS] No Appointments needed" at bounding box center [451, 28] width 185 height 12
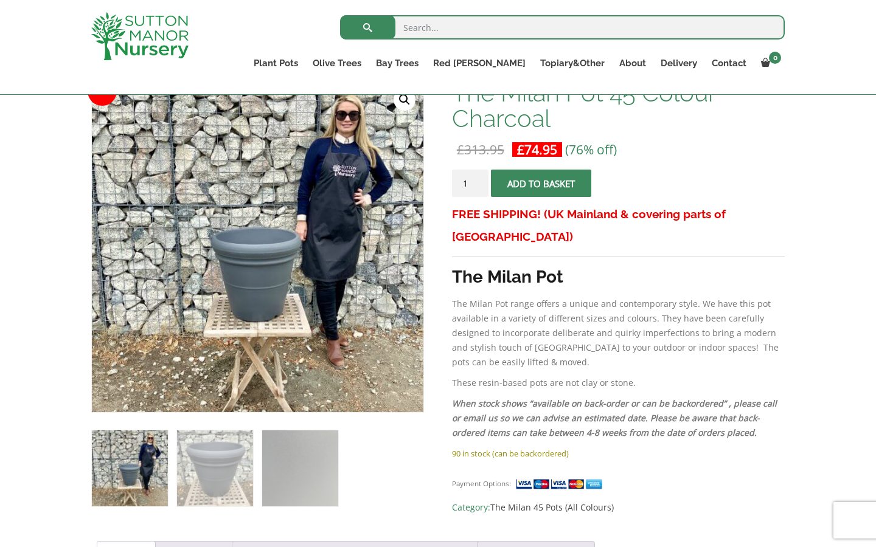
scroll to position [203, 0]
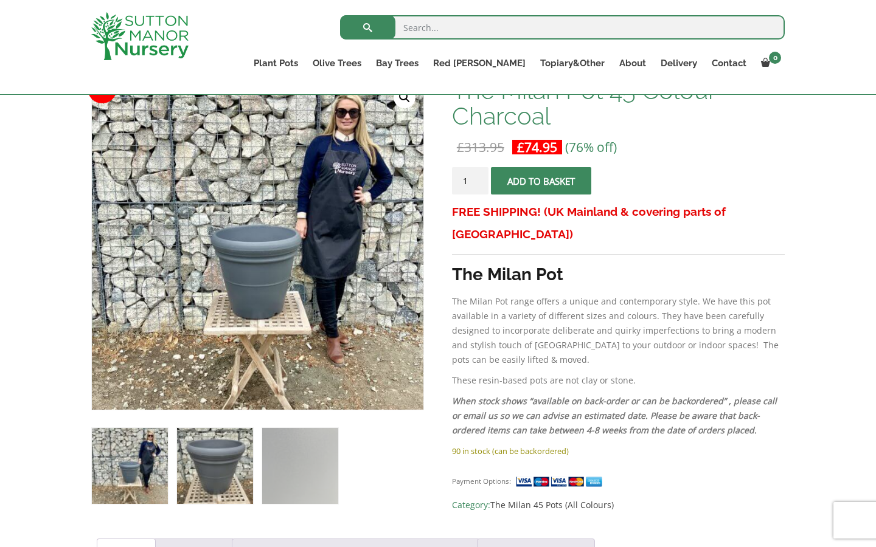
click at [210, 458] on img at bounding box center [215, 466] width 76 height 76
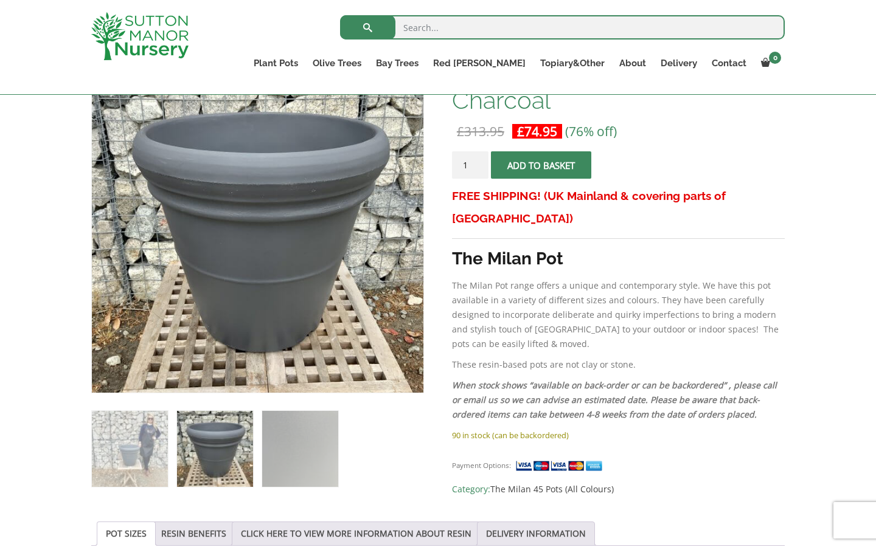
scroll to position [225, 0]
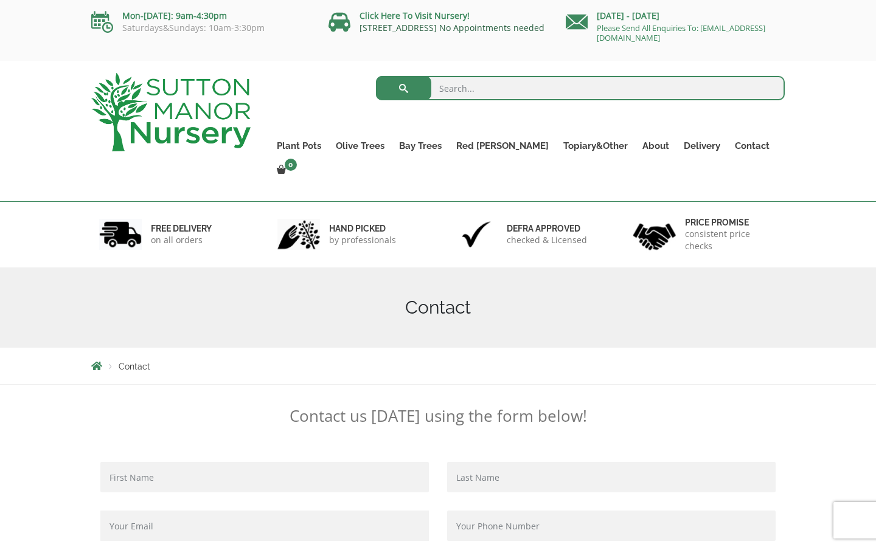
click at [425, 26] on link "[STREET_ADDRESS] No Appointments needed" at bounding box center [451, 28] width 185 height 12
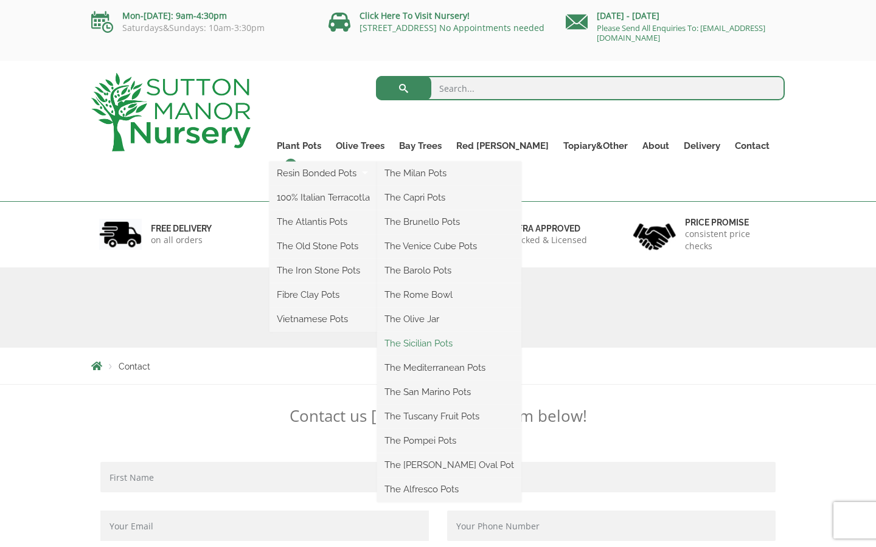
click at [437, 342] on link "The Sicilian Pots" at bounding box center [449, 344] width 144 height 18
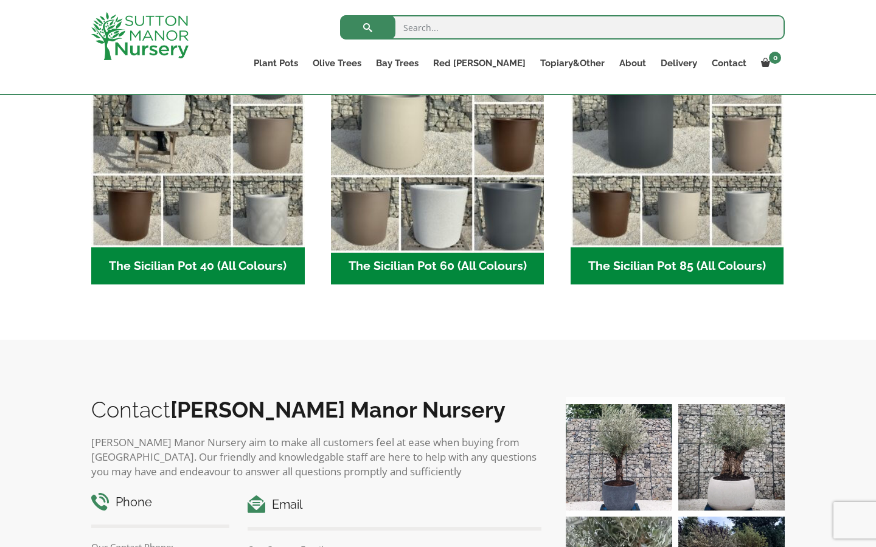
scroll to position [402, 0]
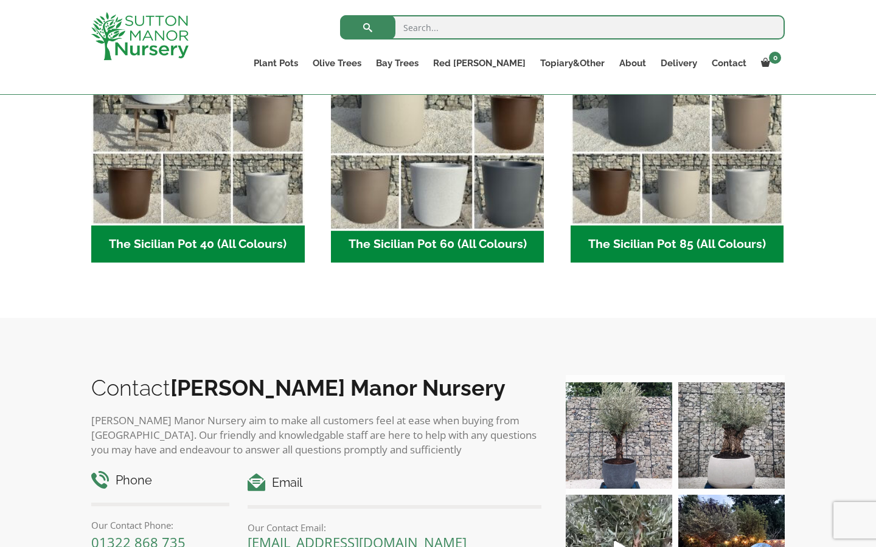
click at [437, 220] on img "Visit product category The Sicilian Pot 60 (All Colours)" at bounding box center [437, 119] width 224 height 224
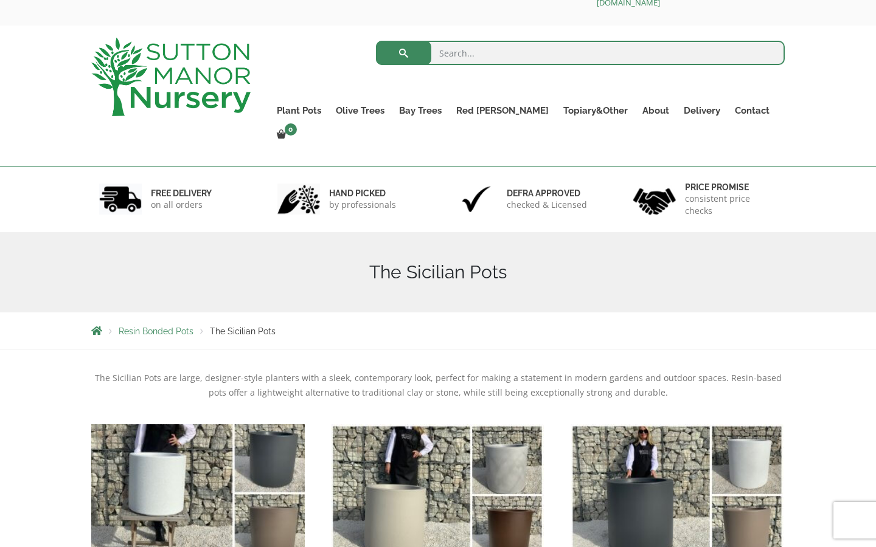
scroll to position [30, 0]
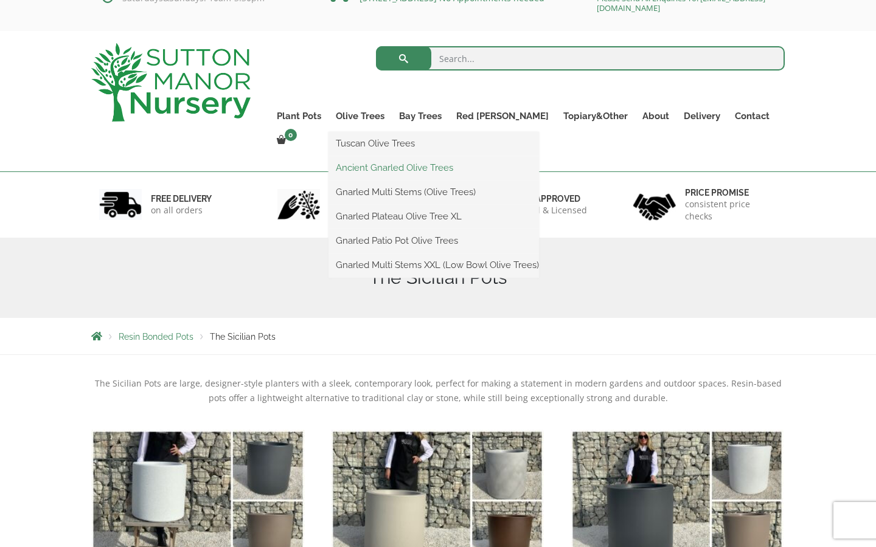
click at [395, 165] on link "Ancient Gnarled Olive Trees" at bounding box center [433, 168] width 210 height 18
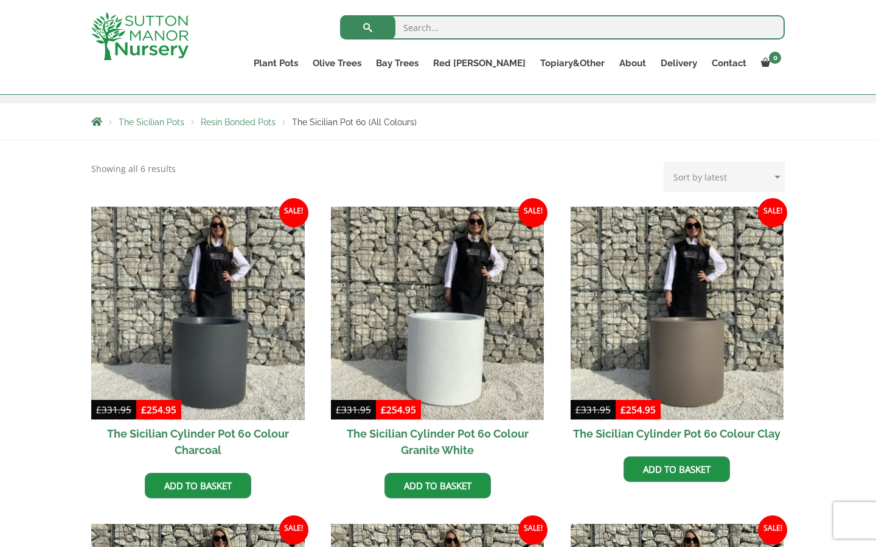
scroll to position [217, 0]
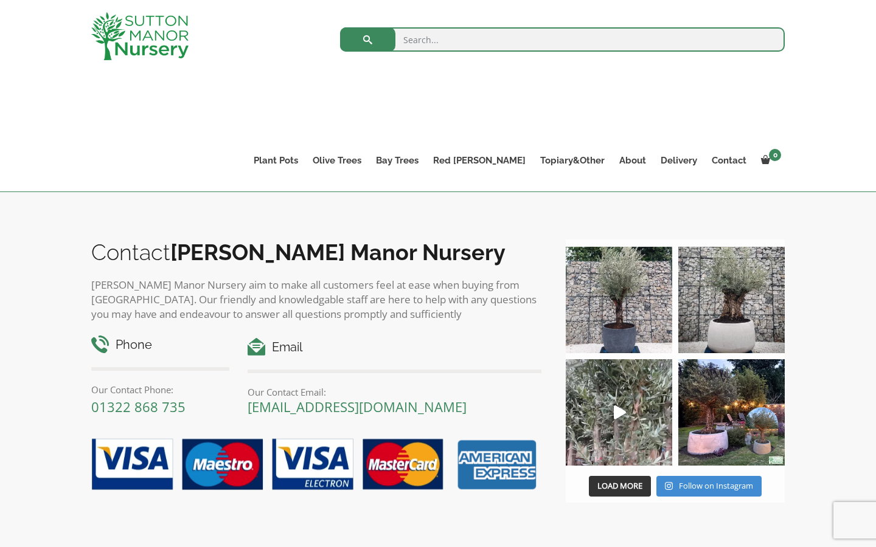
scroll to position [375, 0]
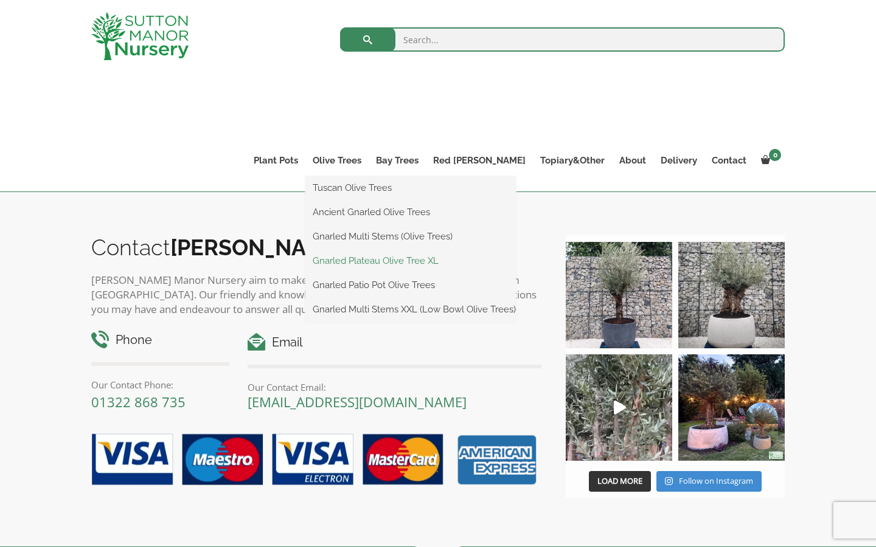
click at [402, 258] on link "Gnarled Plateau Olive Tree XL" at bounding box center [410, 261] width 210 height 18
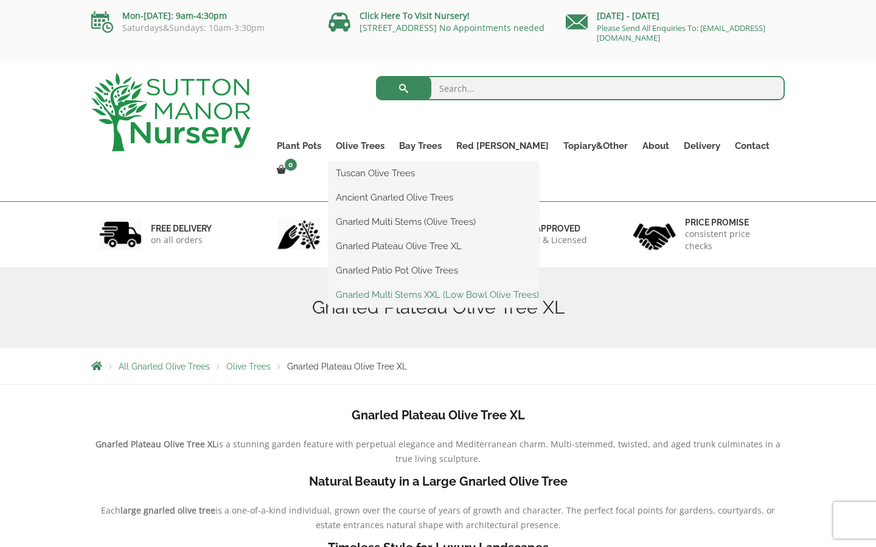
click at [403, 294] on link "Gnarled Multi Stems XXL (Low Bowl Olive Trees)" at bounding box center [433, 295] width 210 height 18
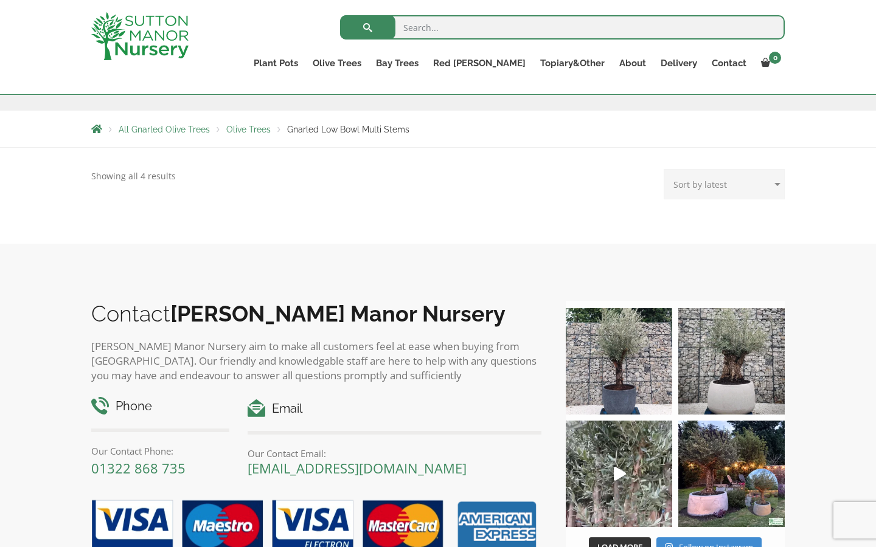
scroll to position [193, 0]
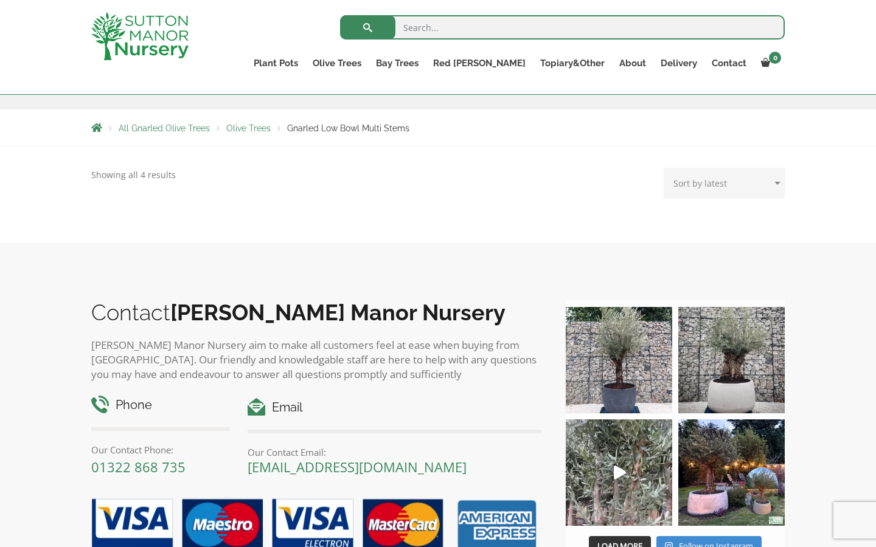
select select "price-desc"
click at [113, 179] on p "Showing all 4 results Sorted by latest" at bounding box center [133, 175] width 85 height 15
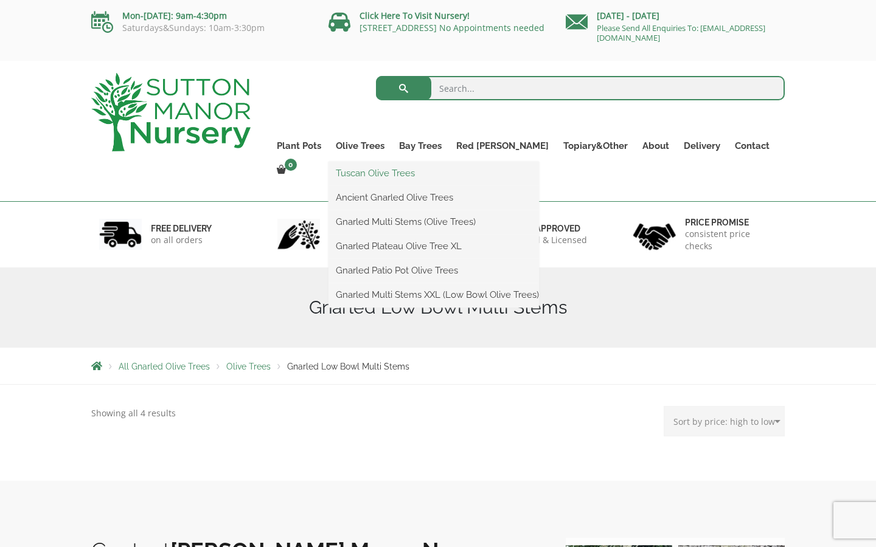
click at [388, 177] on link "Tuscan Olive Trees" at bounding box center [433, 173] width 210 height 18
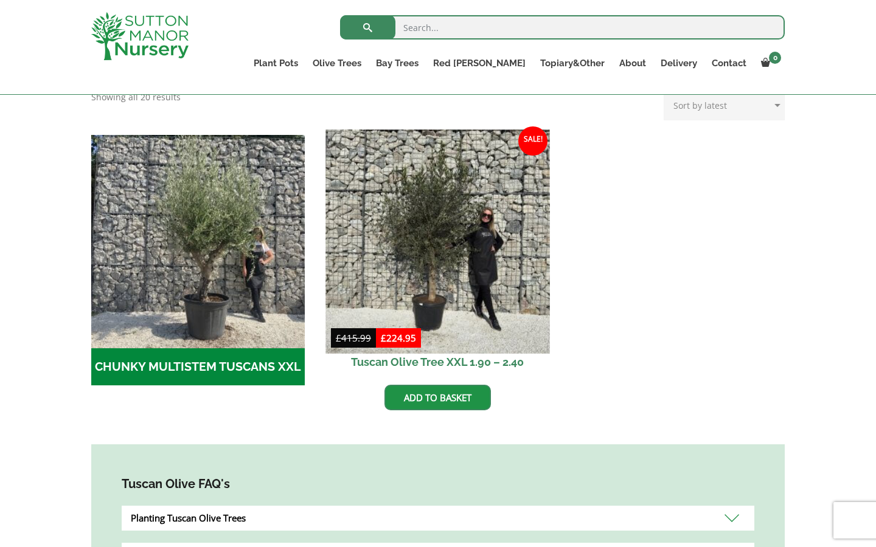
scroll to position [334, 0]
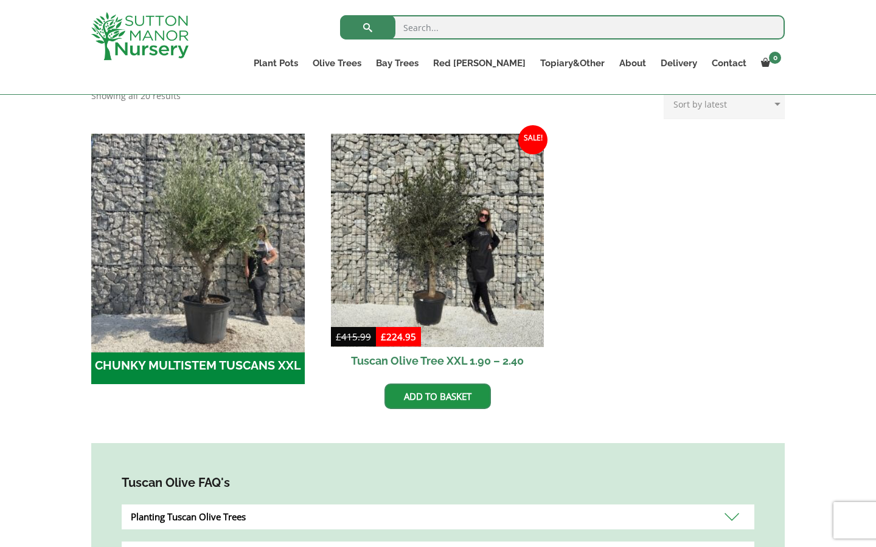
click at [233, 243] on img "Visit product category CHUNKY MULTISTEM TUSCANS XXL" at bounding box center [198, 240] width 224 height 224
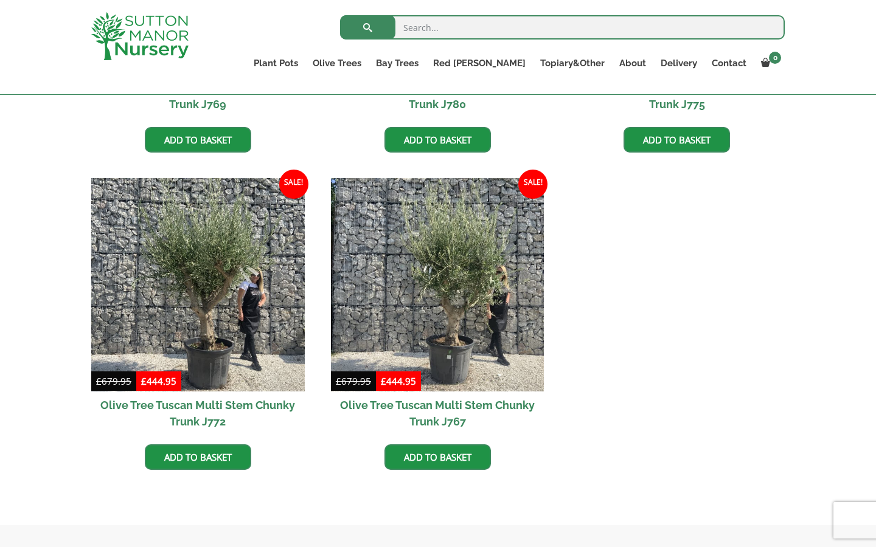
scroll to position [867, 0]
